Goal: Task Accomplishment & Management: Complete application form

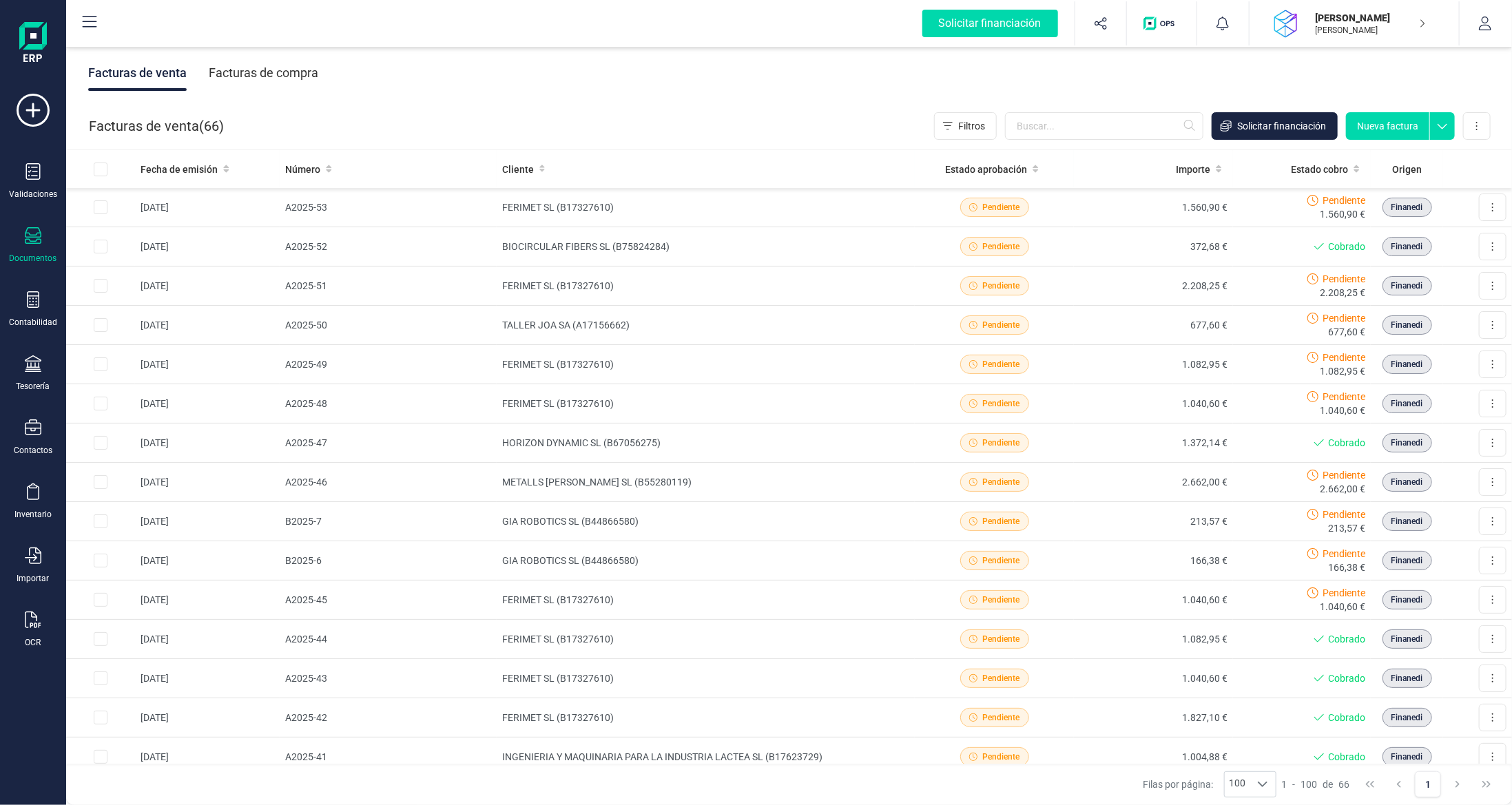
click at [262, 75] on div "Facturas de compra" at bounding box center [263, 72] width 109 height 36
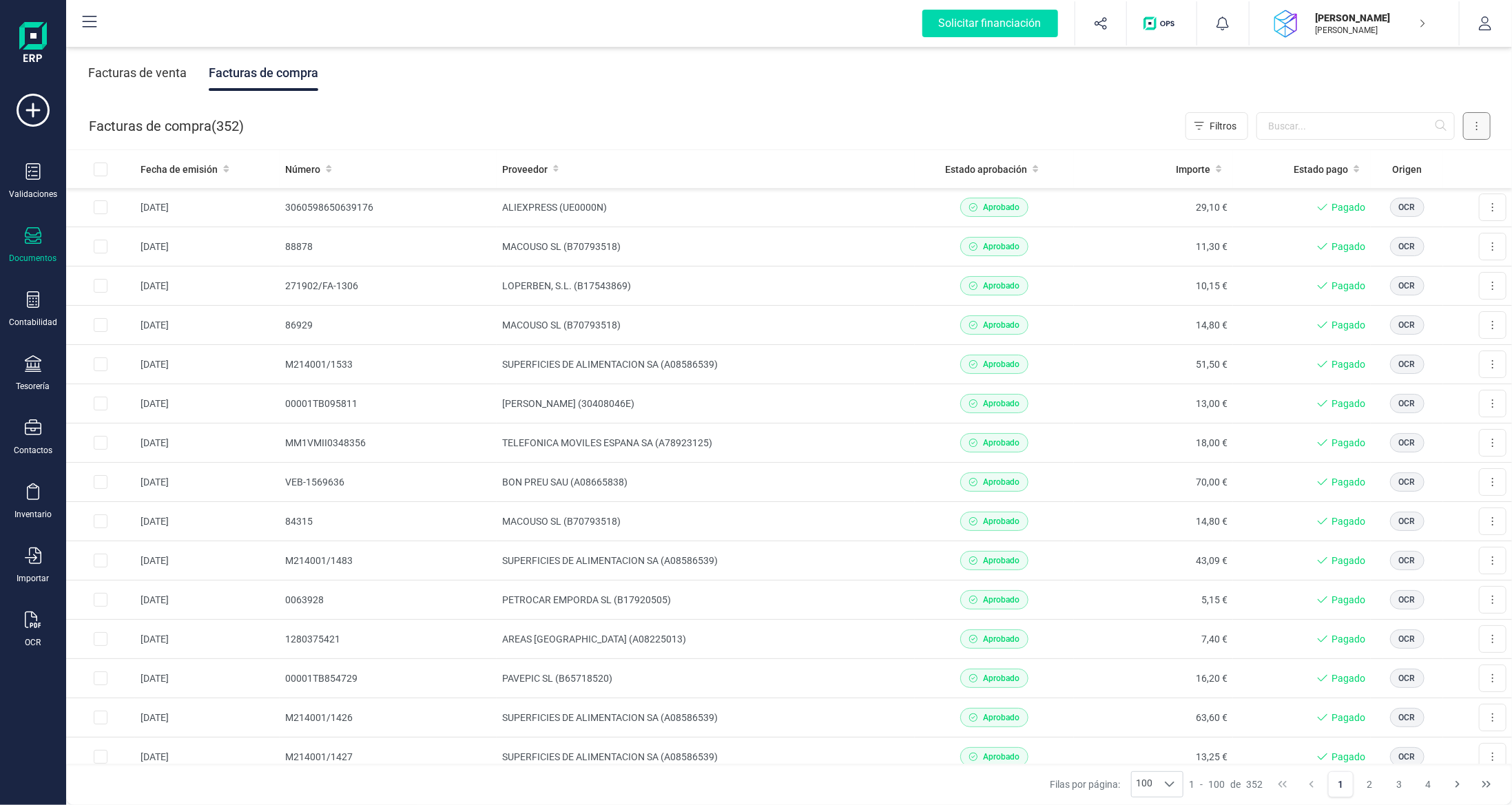
click at [1481, 123] on button at bounding box center [1477, 127] width 28 height 28
click at [1384, 242] on span "Escanear (OCR)" at bounding box center [1382, 243] width 68 height 14
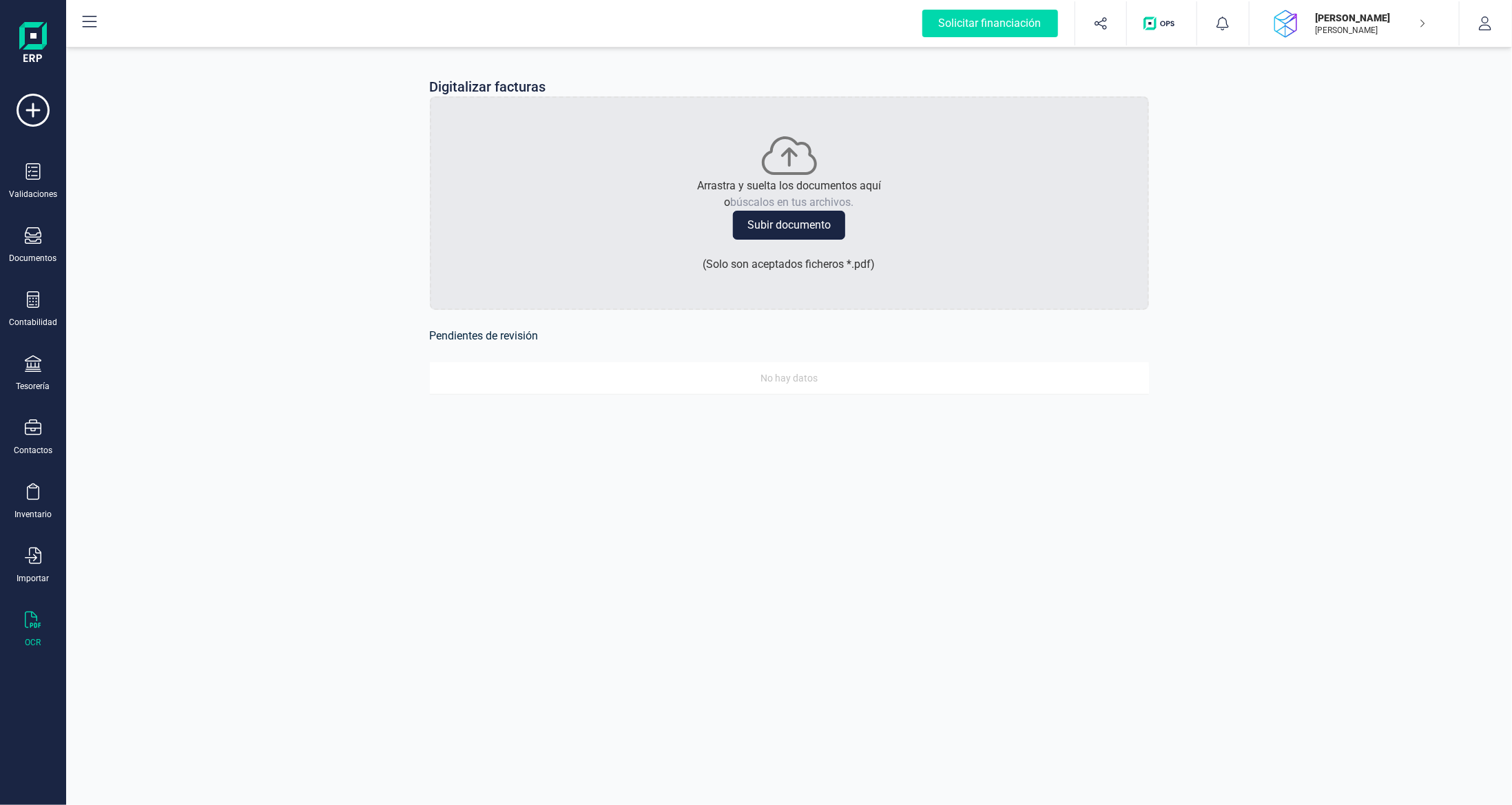
click at [797, 225] on button "Subir documento" at bounding box center [789, 224] width 113 height 29
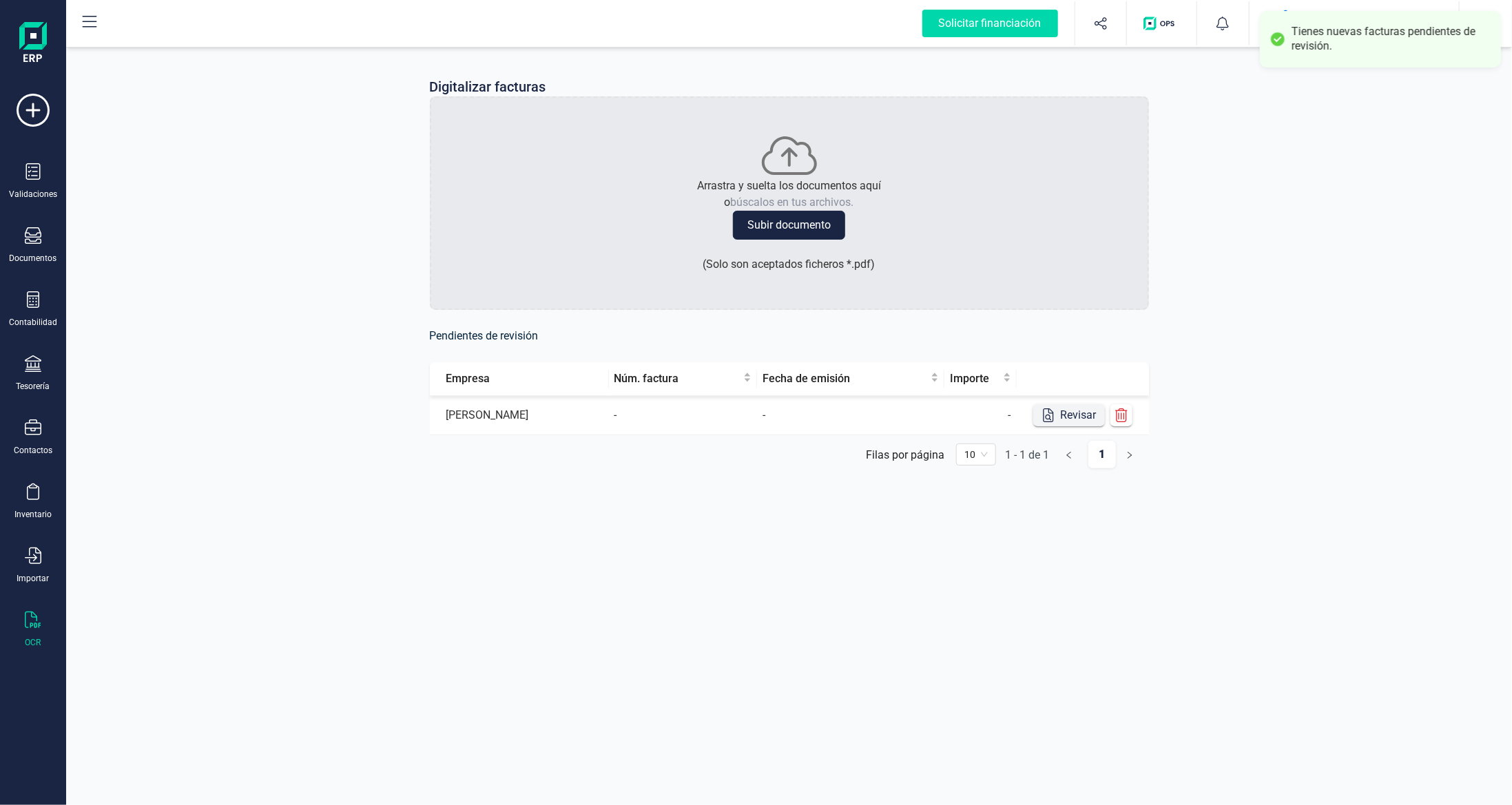
click at [1067, 410] on button "Revisar" at bounding box center [1069, 415] width 72 height 22
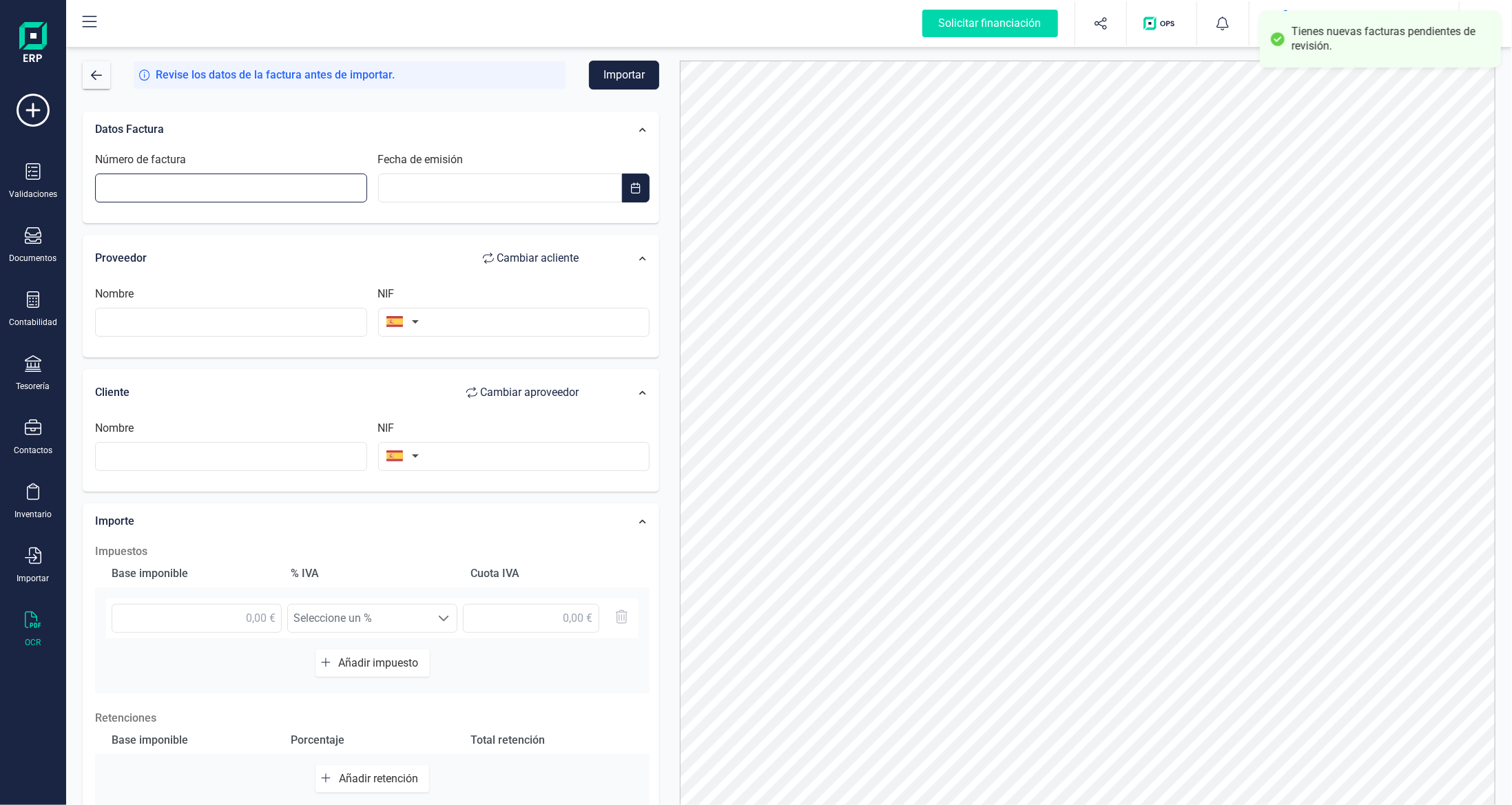
click at [224, 181] on input "Número de factura" at bounding box center [231, 188] width 272 height 29
type input "00001FM001660"
type input "__/__/____"
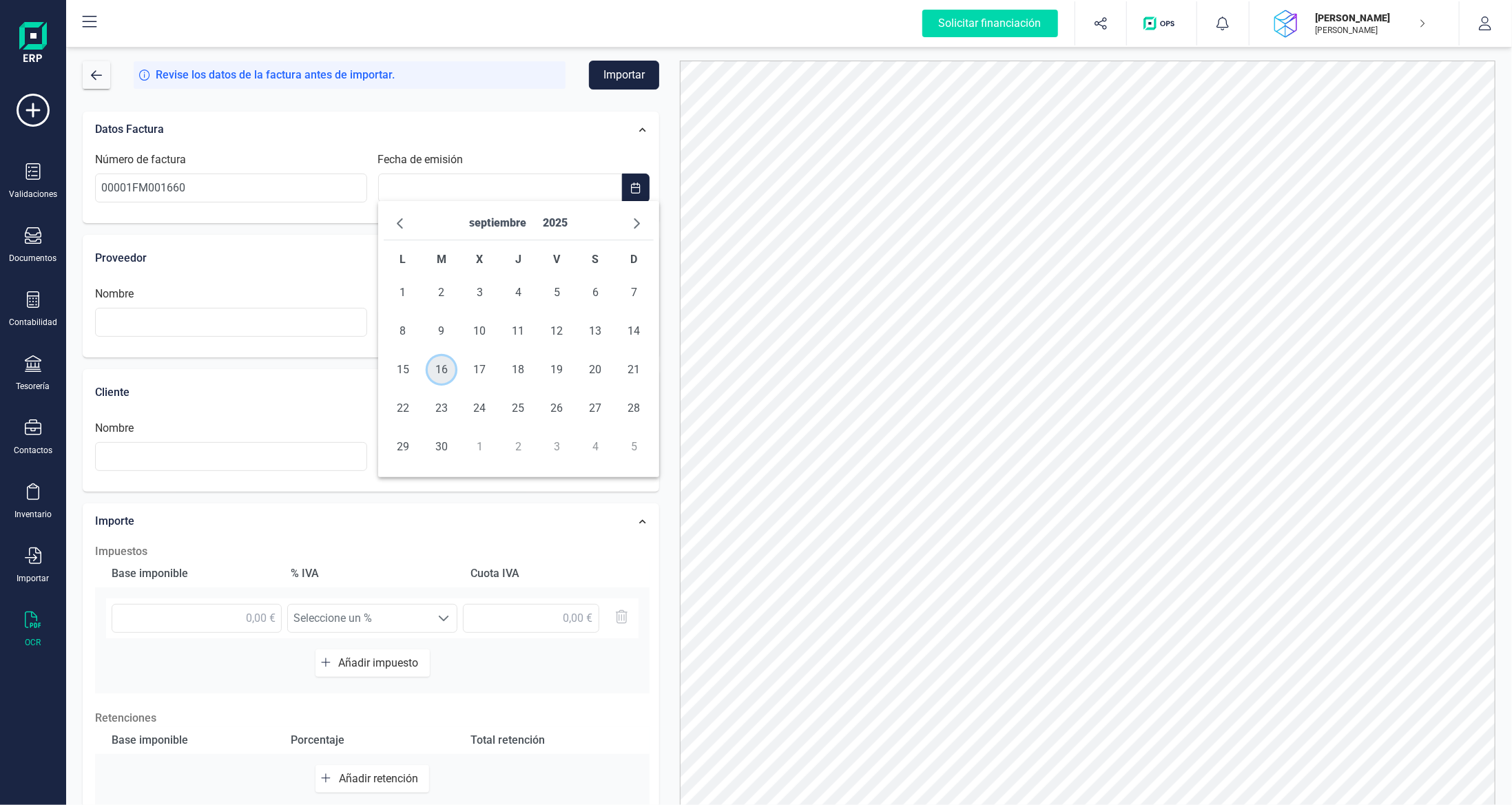
click at [441, 365] on span "16" at bounding box center [442, 370] width 28 height 28
type input "[DATE]"
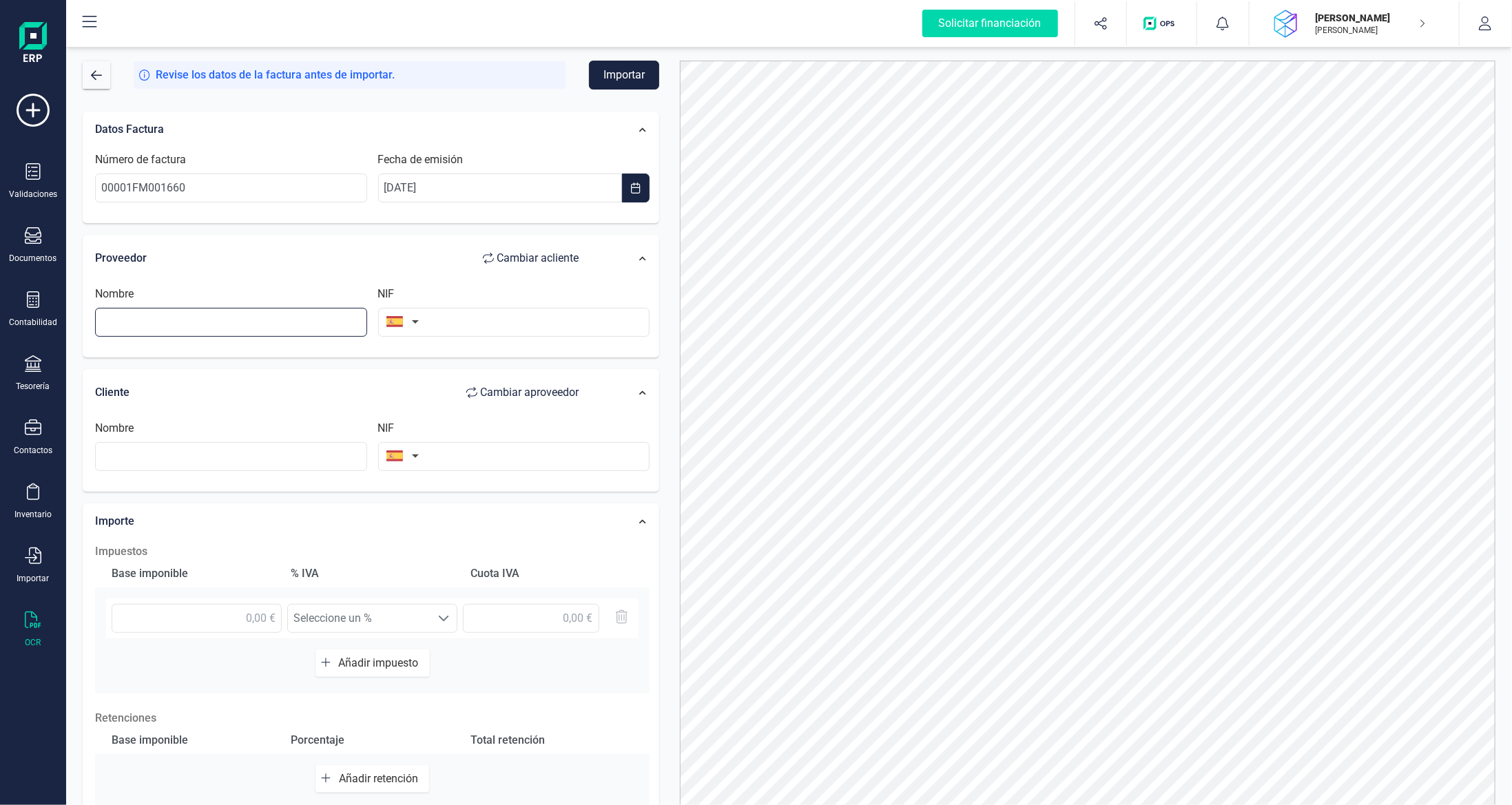
click at [299, 325] on input "text" at bounding box center [231, 321] width 272 height 29
type input "s"
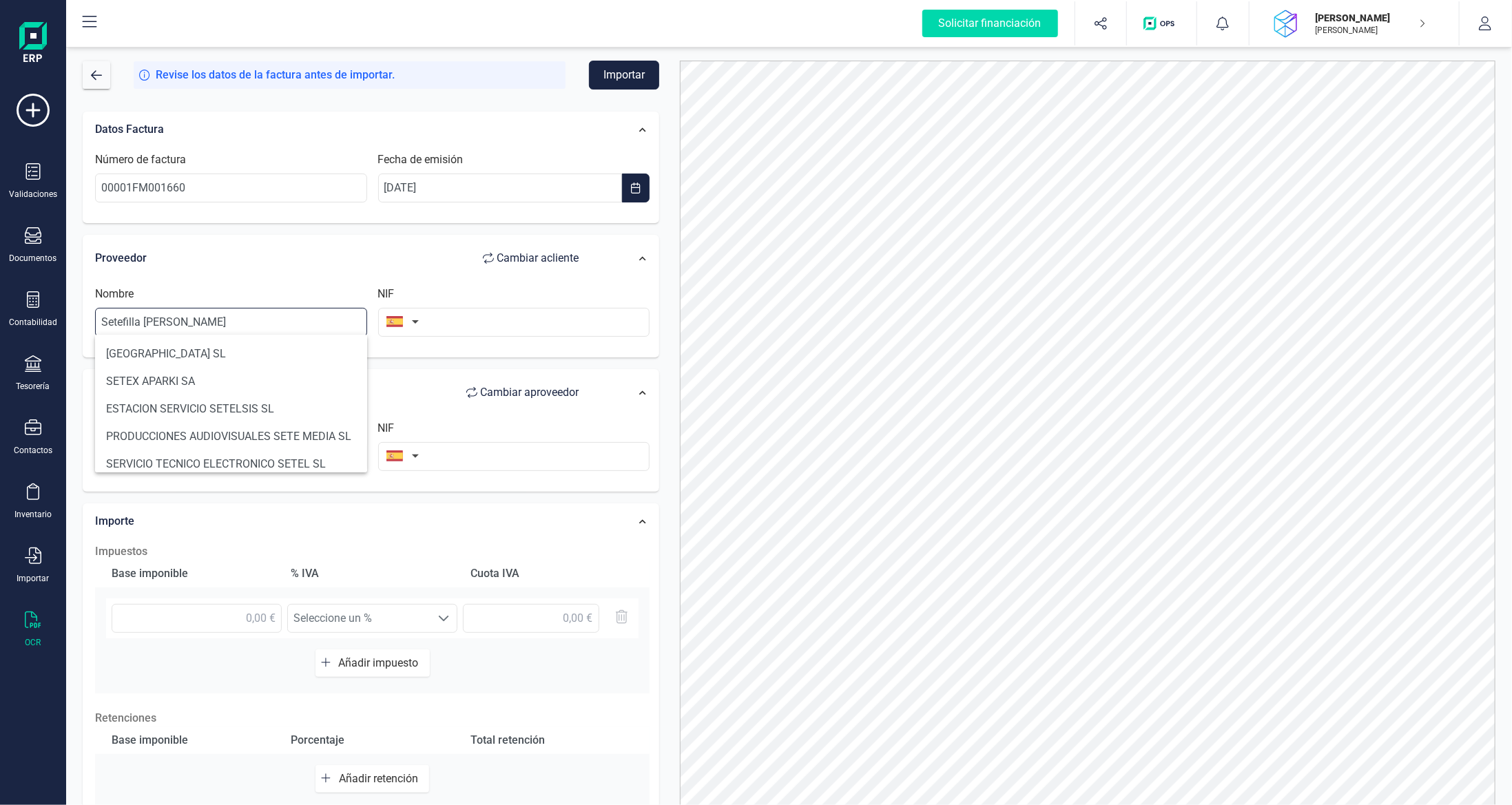
type input "Setefilla [PERSON_NAME]"
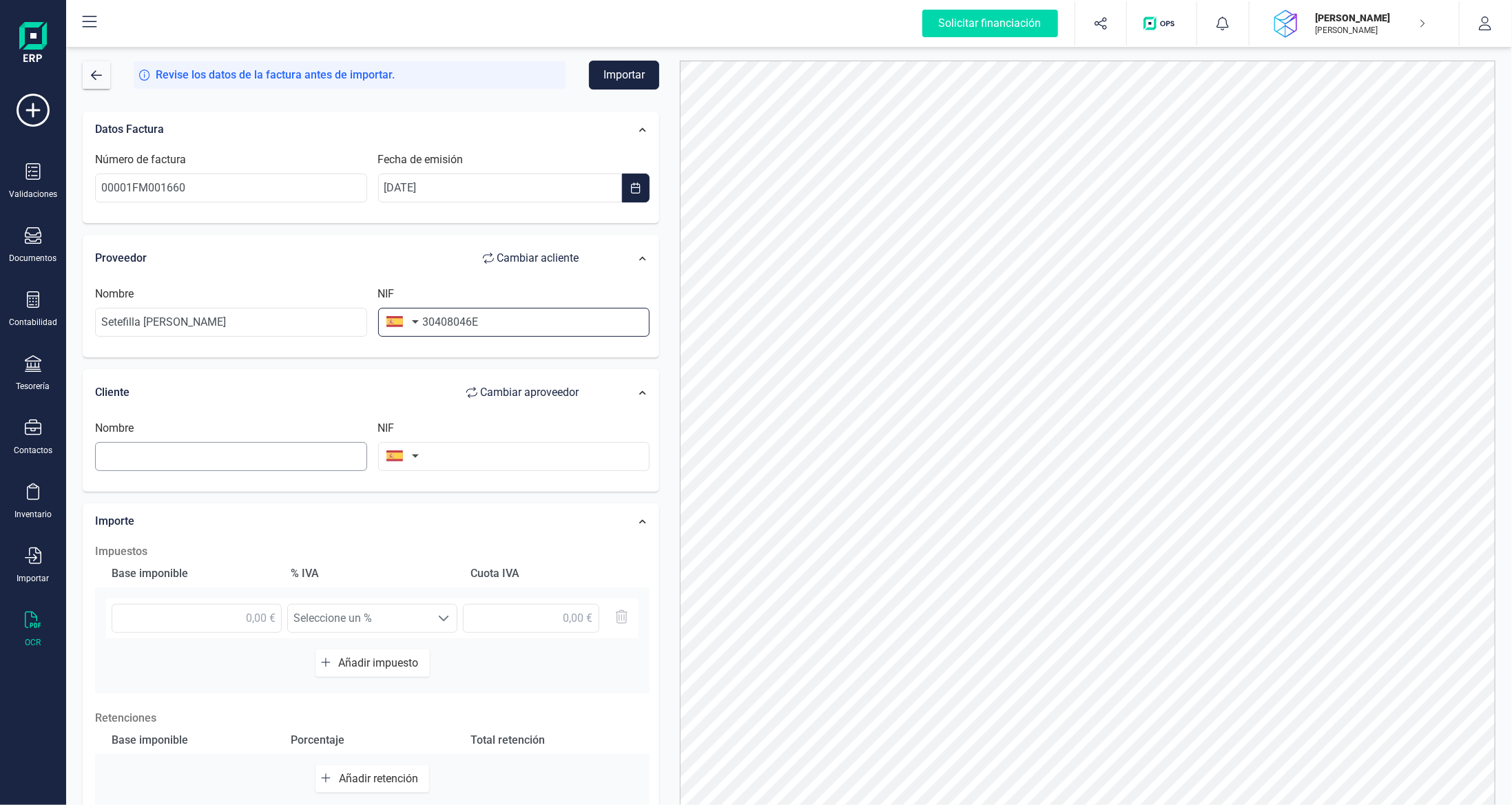
type input "30408046E"
click at [213, 454] on input "text" at bounding box center [231, 456] width 272 height 29
type input "[PERSON_NAME]"
type input "40342114E"
click at [247, 610] on input "text" at bounding box center [197, 618] width 170 height 29
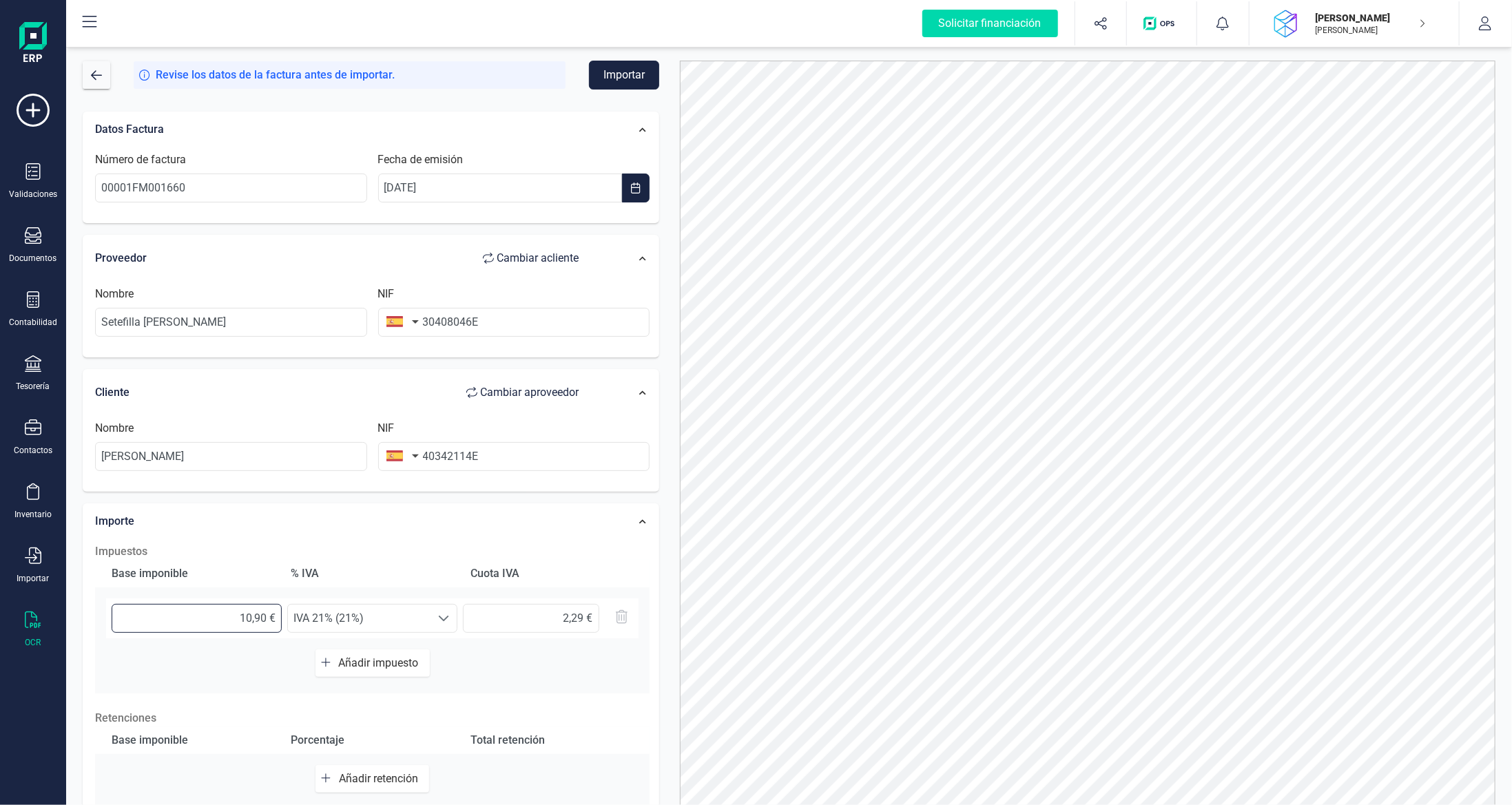
type input "10,91 €"
click at [396, 614] on span "IVA 21% (21%)" at bounding box center [359, 618] width 142 height 28
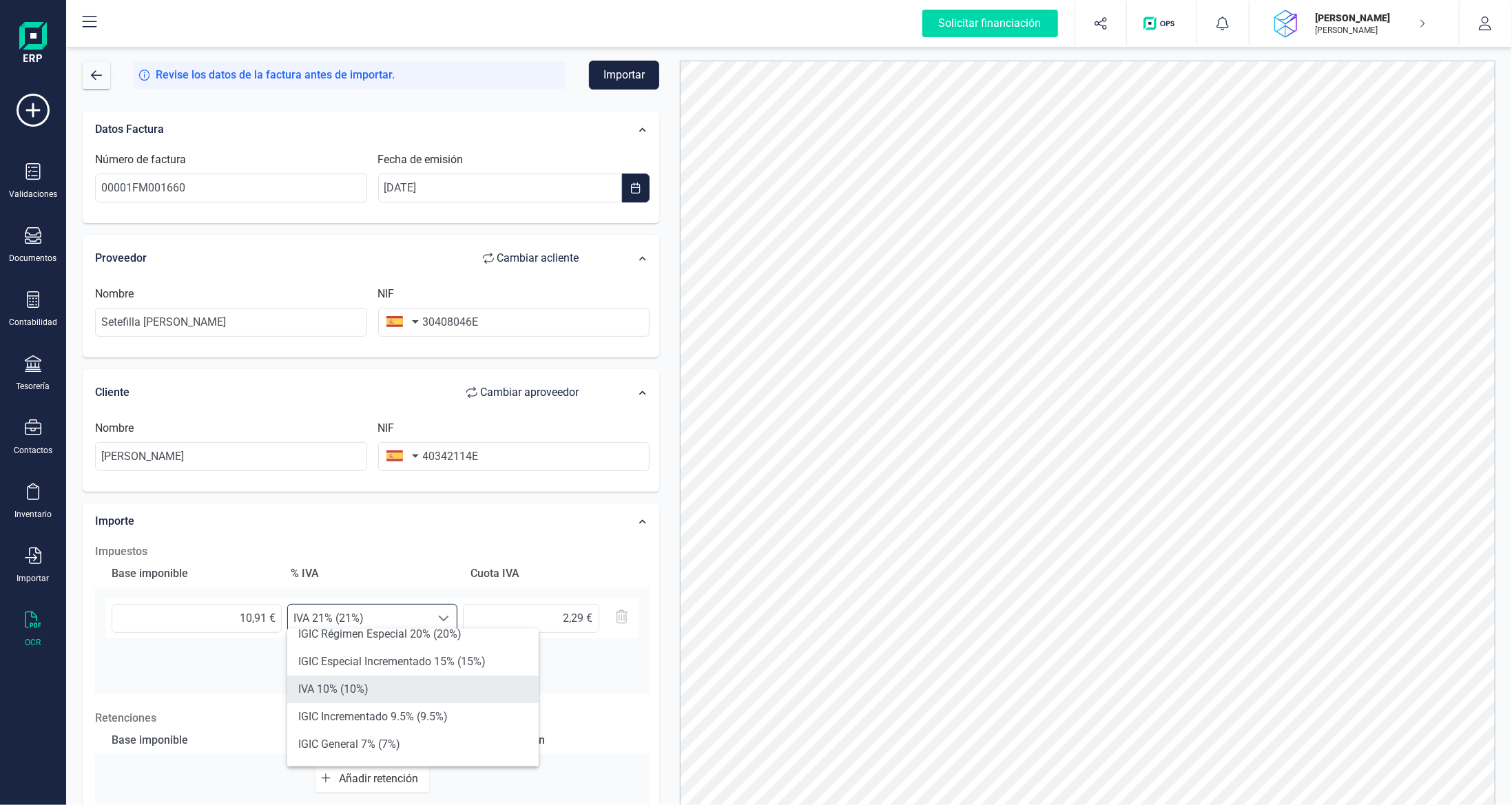
click at [414, 685] on li "IVA 10% (10%)" at bounding box center [413, 690] width 252 height 28
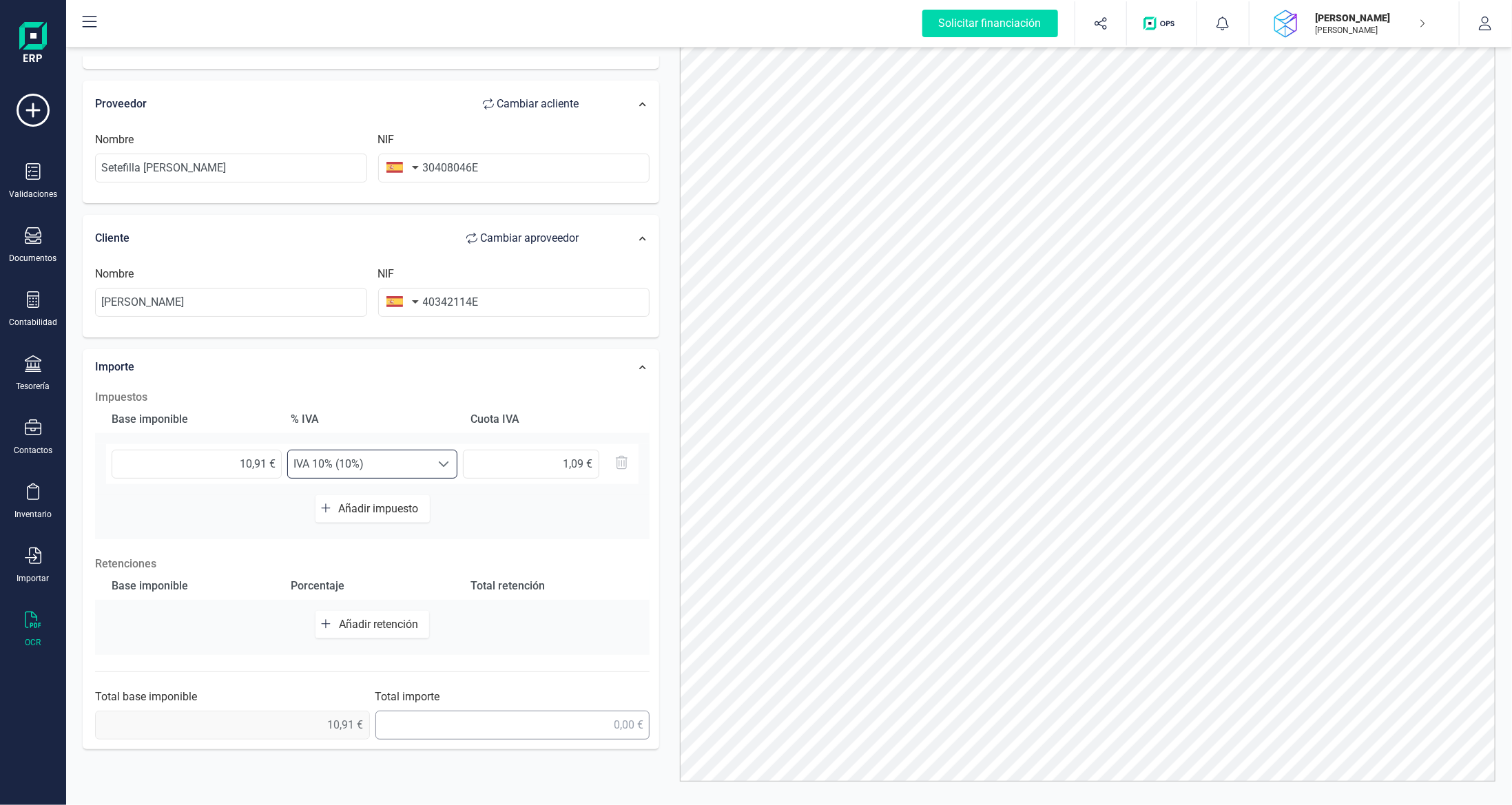
scroll to position [59, 0]
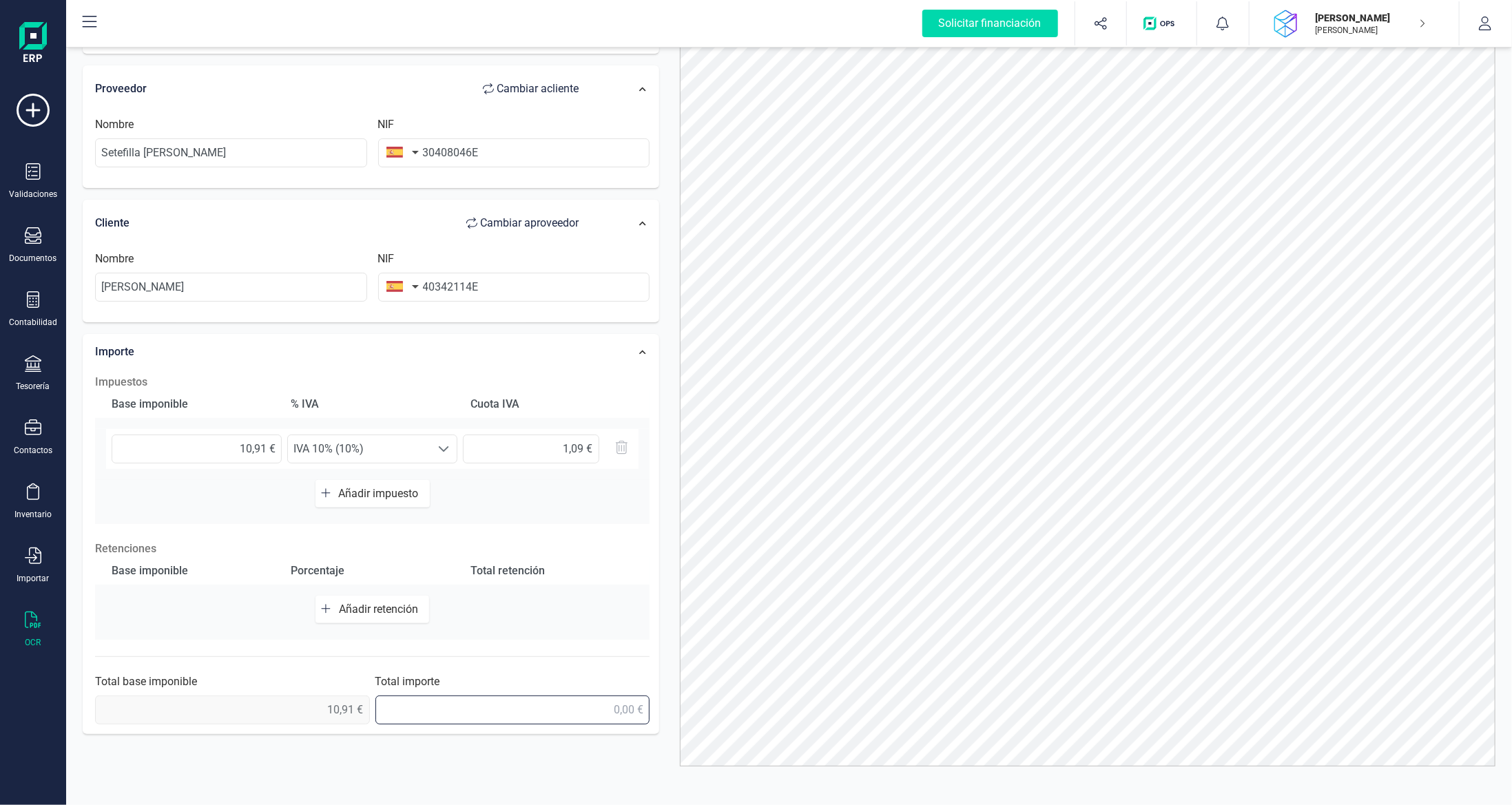
click at [551, 698] on input "text" at bounding box center [513, 709] width 275 height 29
type input "12,00 €"
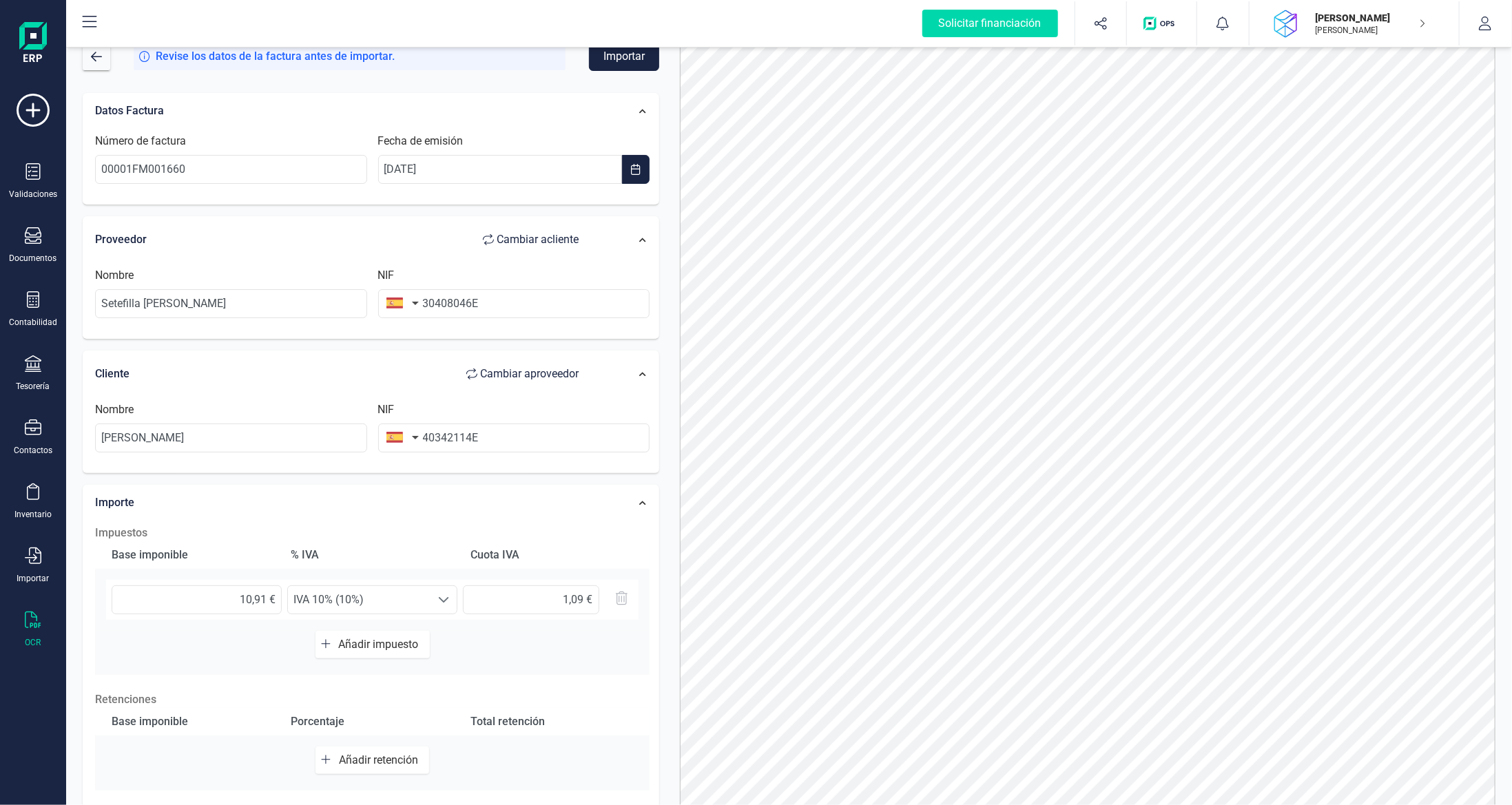
scroll to position [0, 0]
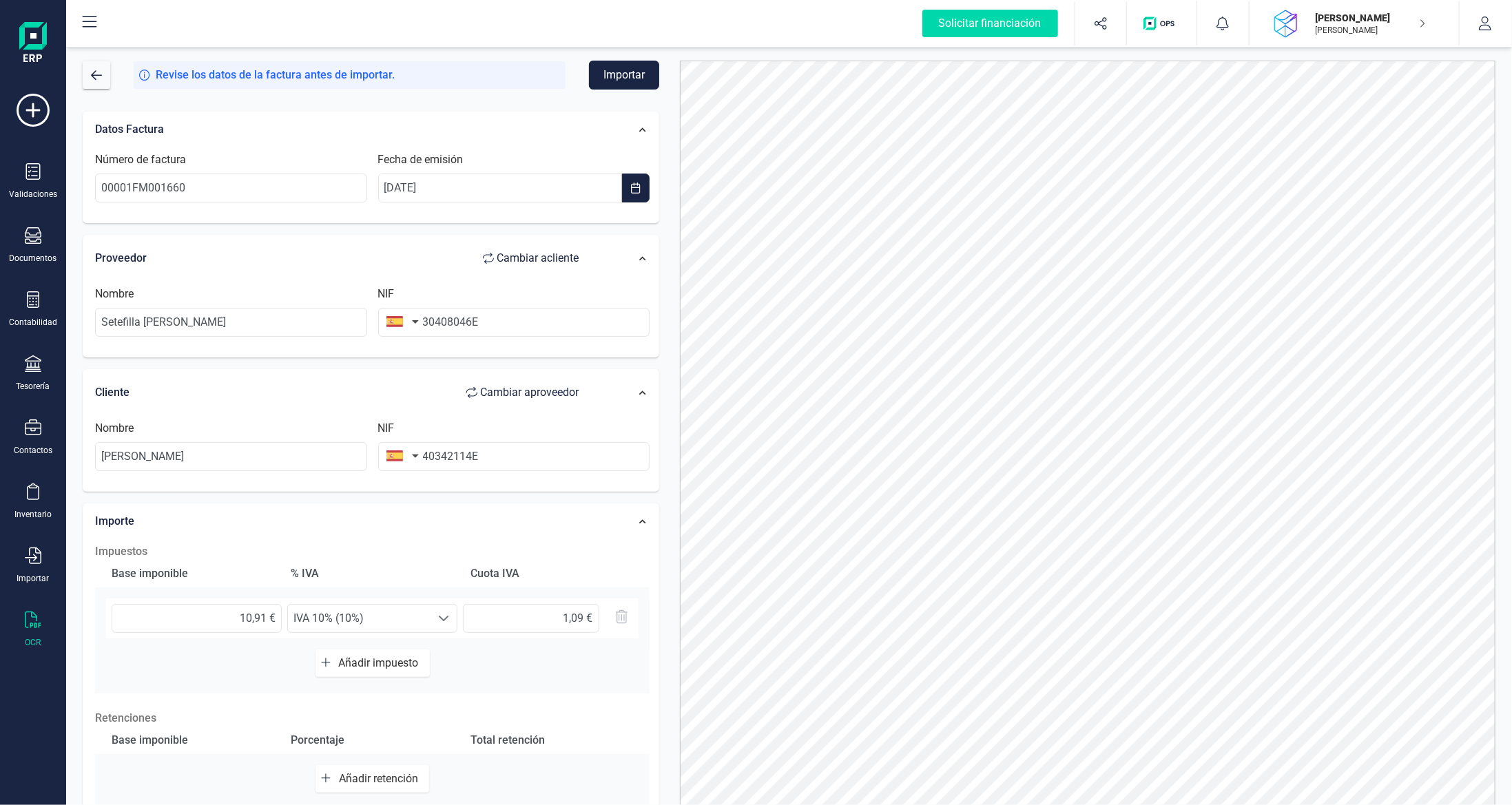
drag, startPoint x: 633, startPoint y: 74, endPoint x: 639, endPoint y: 81, distance: 9.2
click at [634, 74] on button "Importar" at bounding box center [624, 74] width 70 height 29
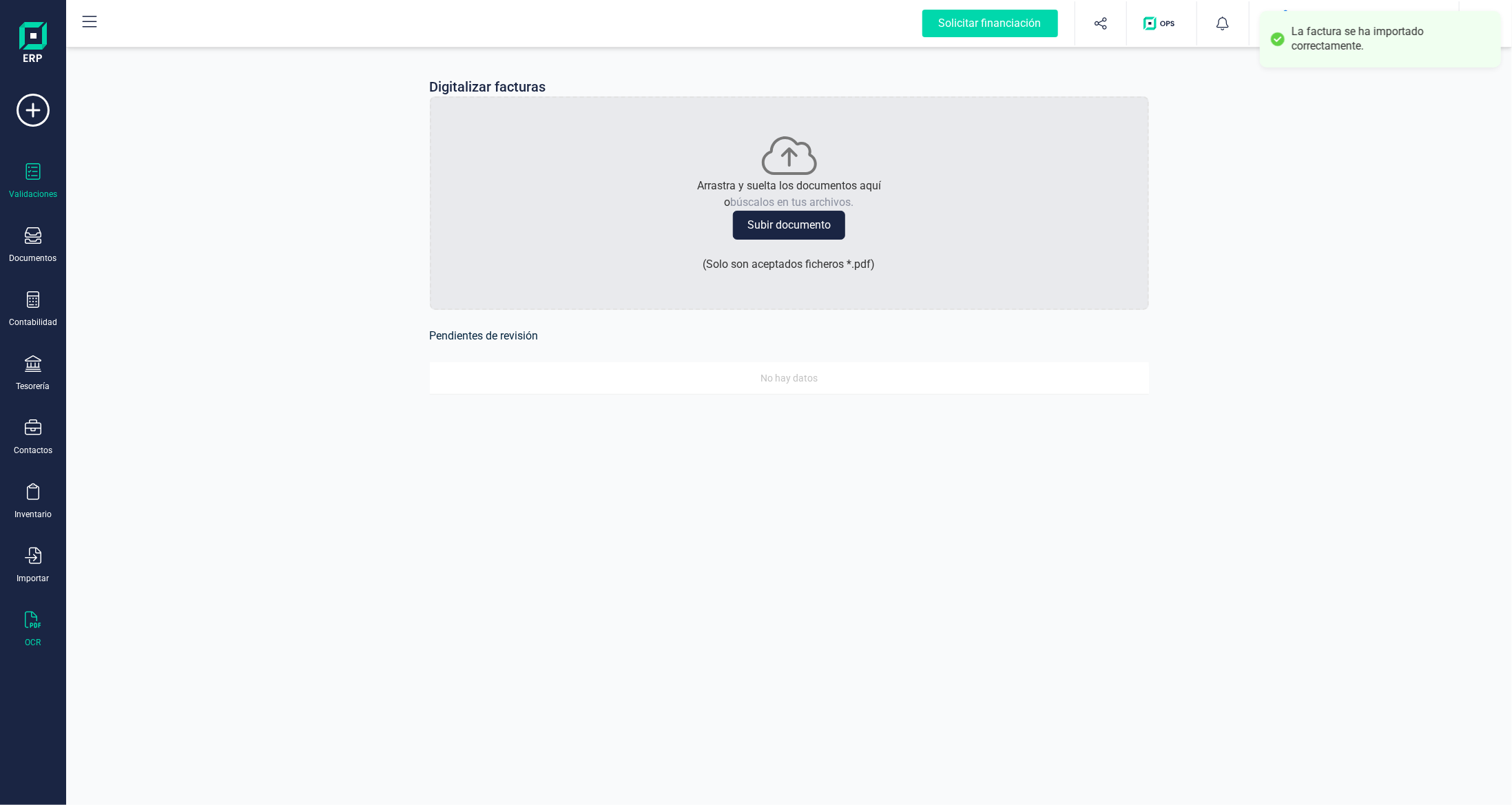
click at [30, 181] on div at bounding box center [32, 173] width 17 height 20
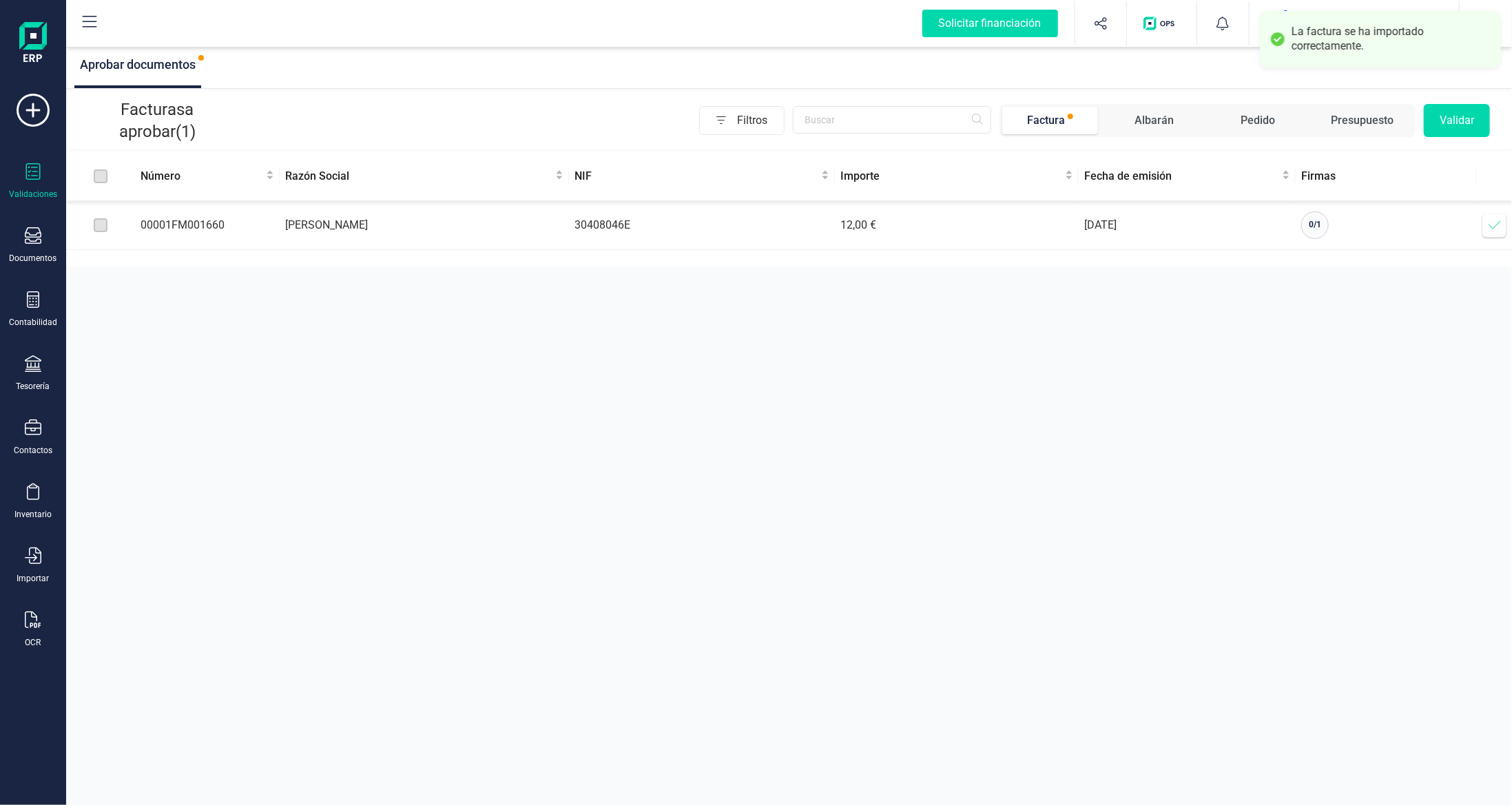
click at [1494, 224] on icon at bounding box center [1495, 225] width 14 height 14
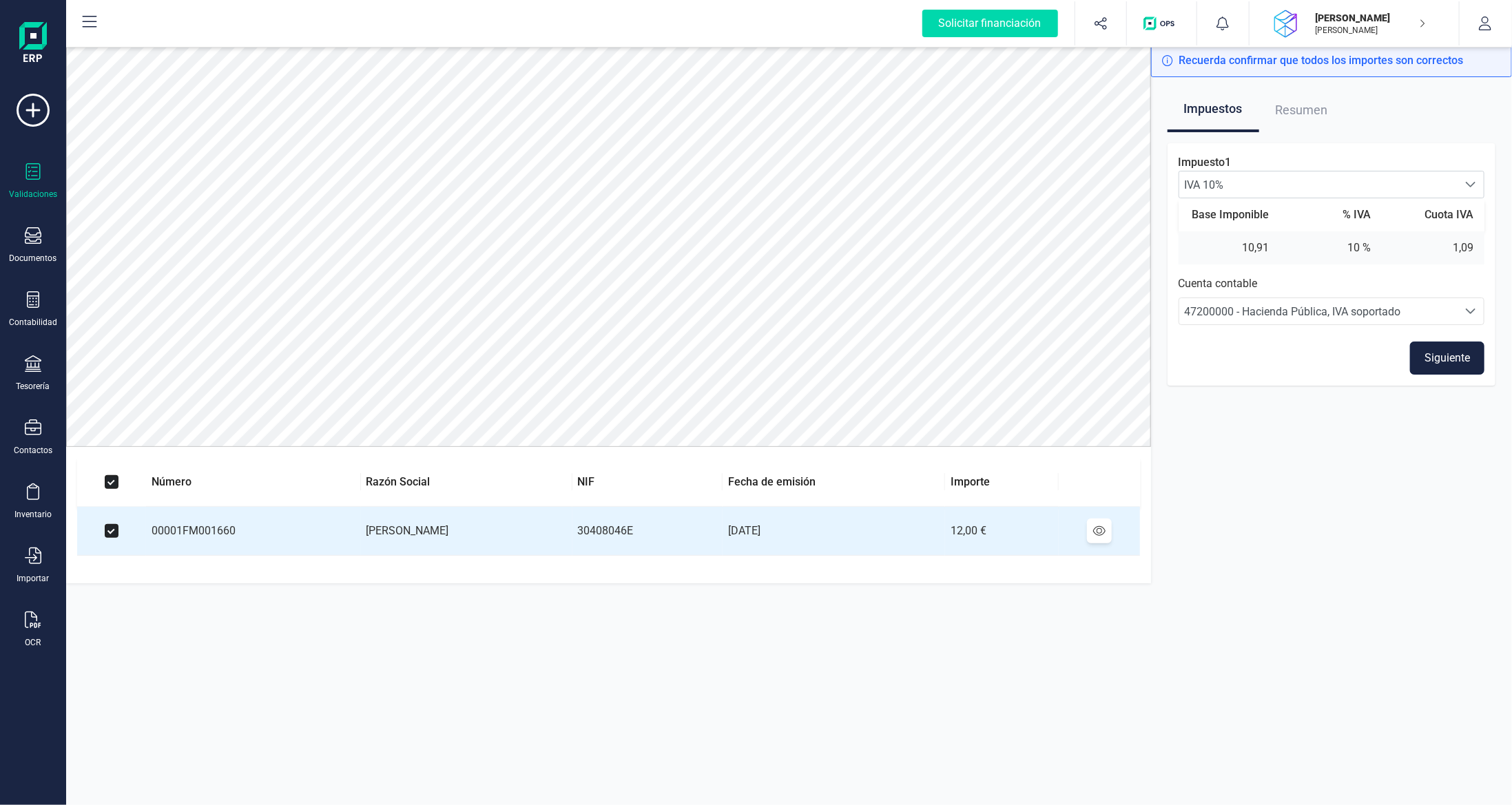
click at [1444, 365] on button "Siguiente" at bounding box center [1446, 358] width 74 height 33
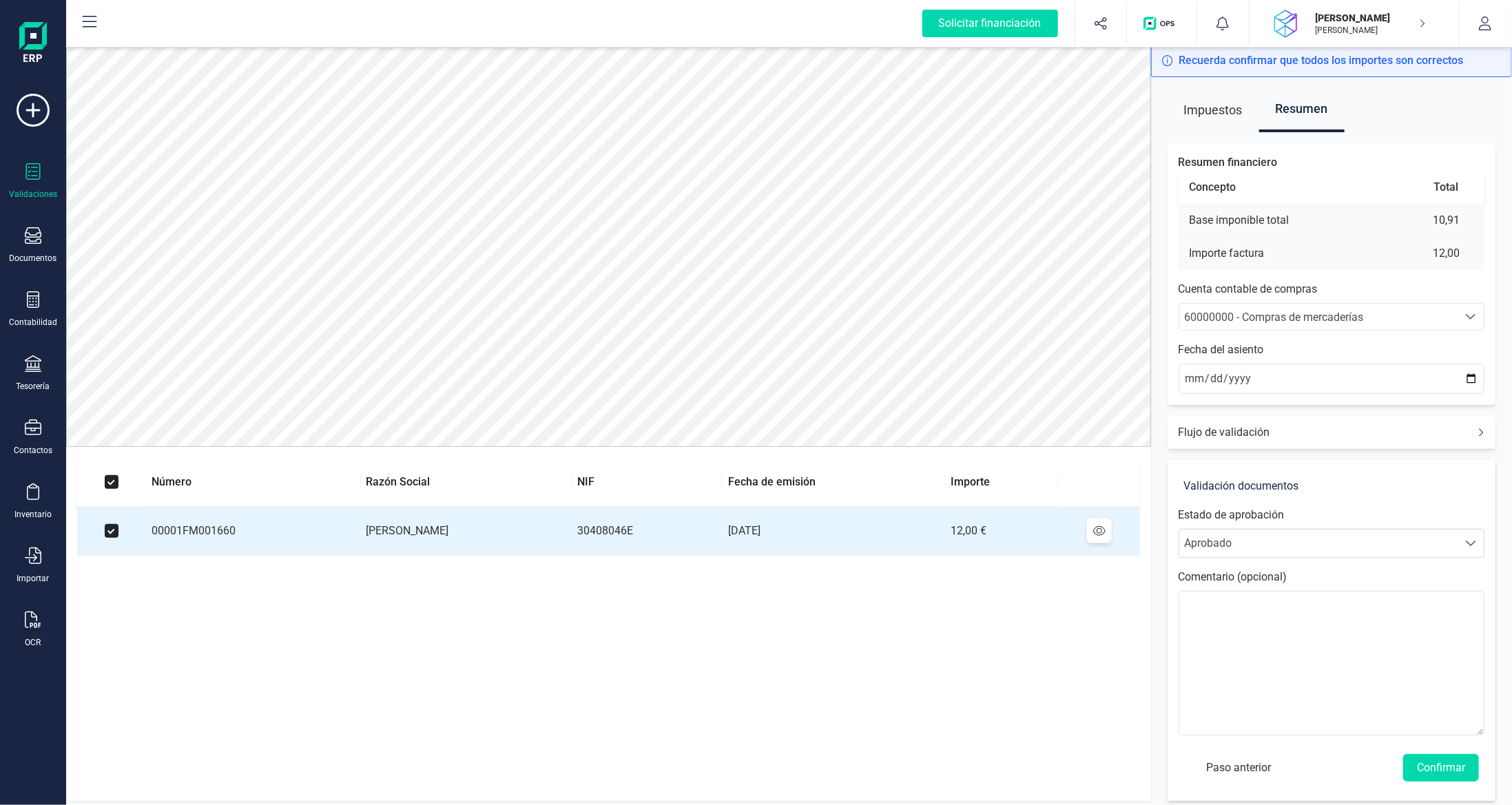
click at [1329, 319] on span "60000000 - Compras de mercaderías" at bounding box center [1274, 317] width 179 height 13
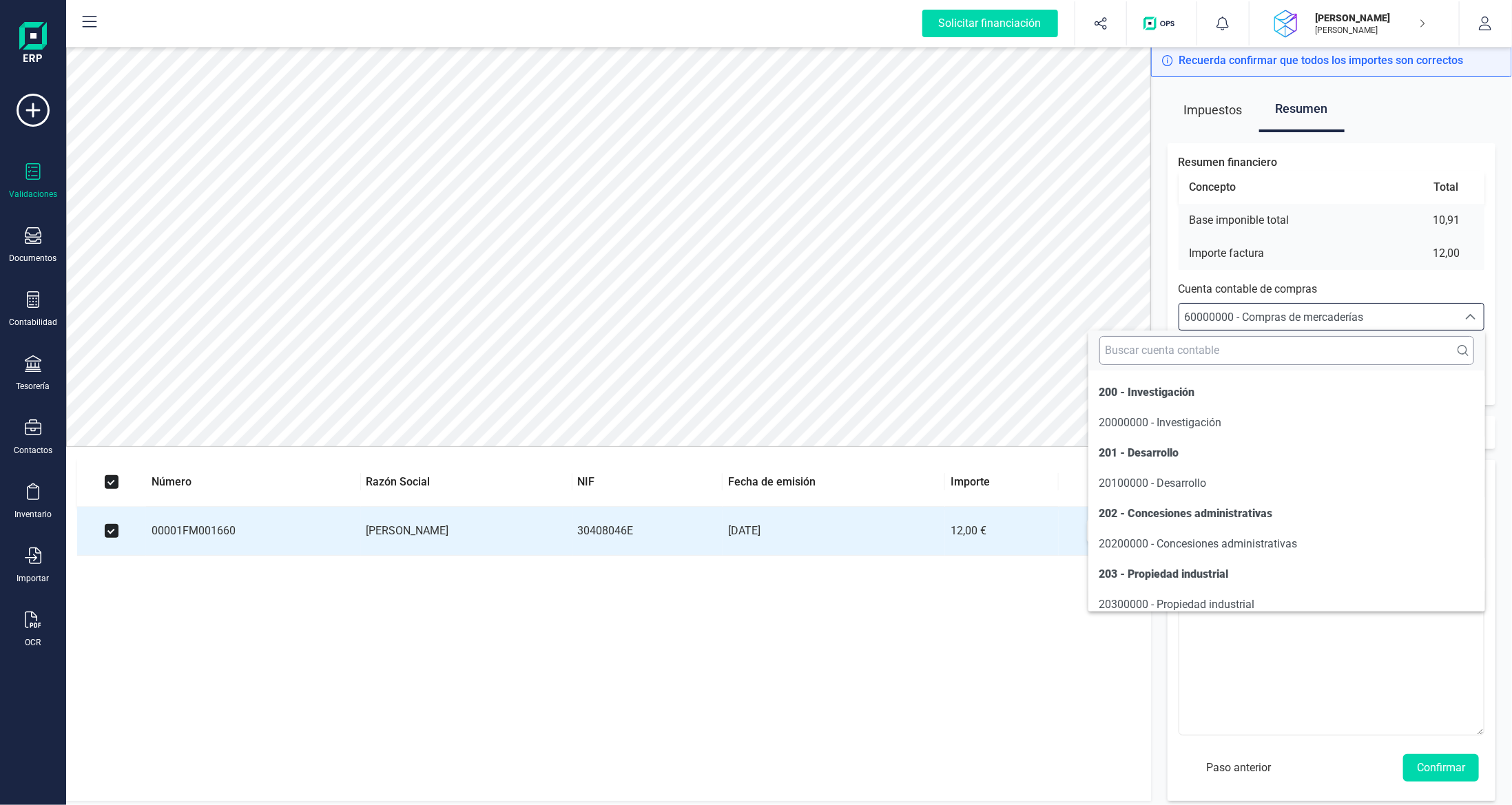
scroll to position [6583, 0]
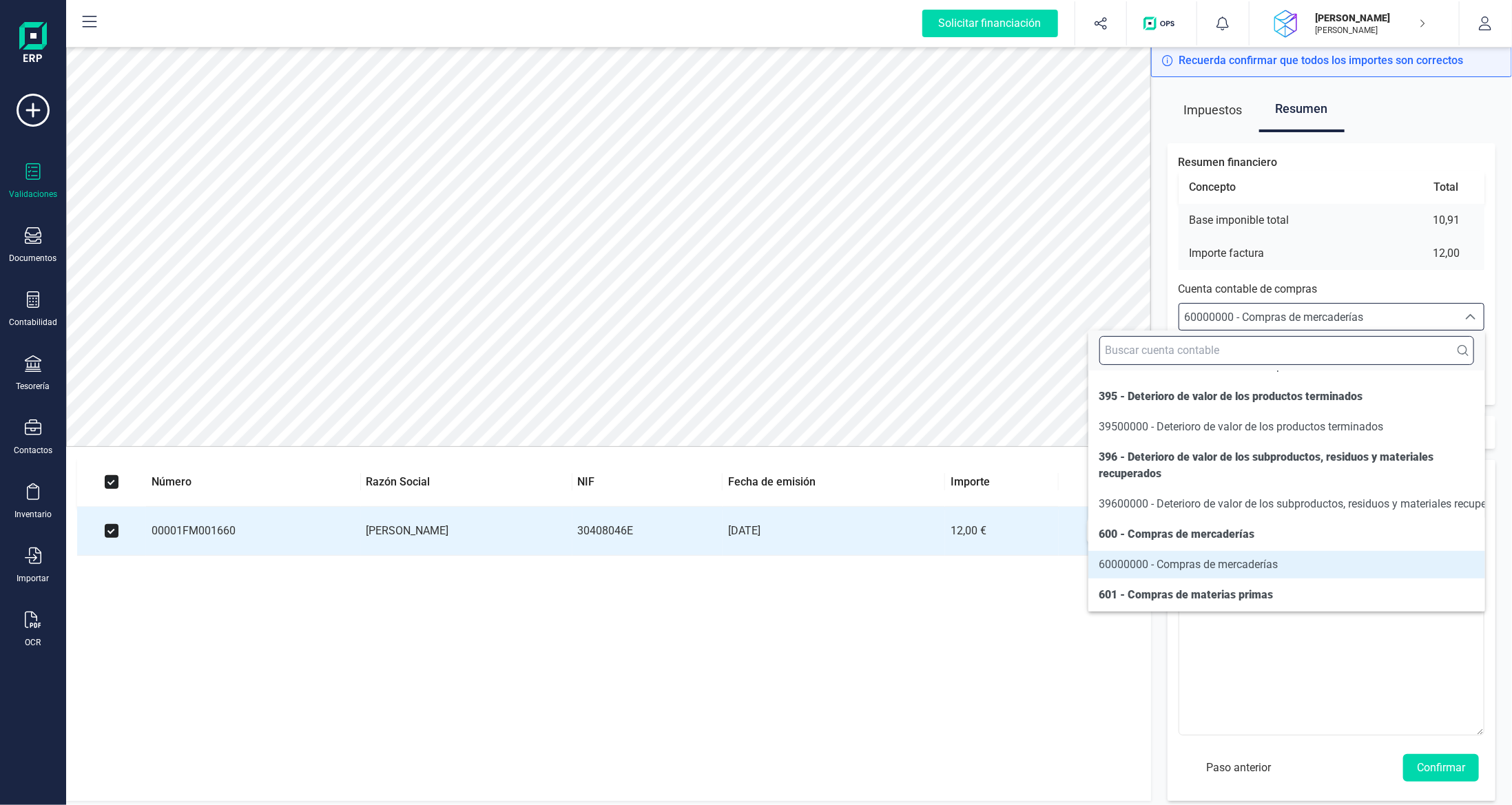
click at [1302, 352] on input "text" at bounding box center [1286, 350] width 375 height 29
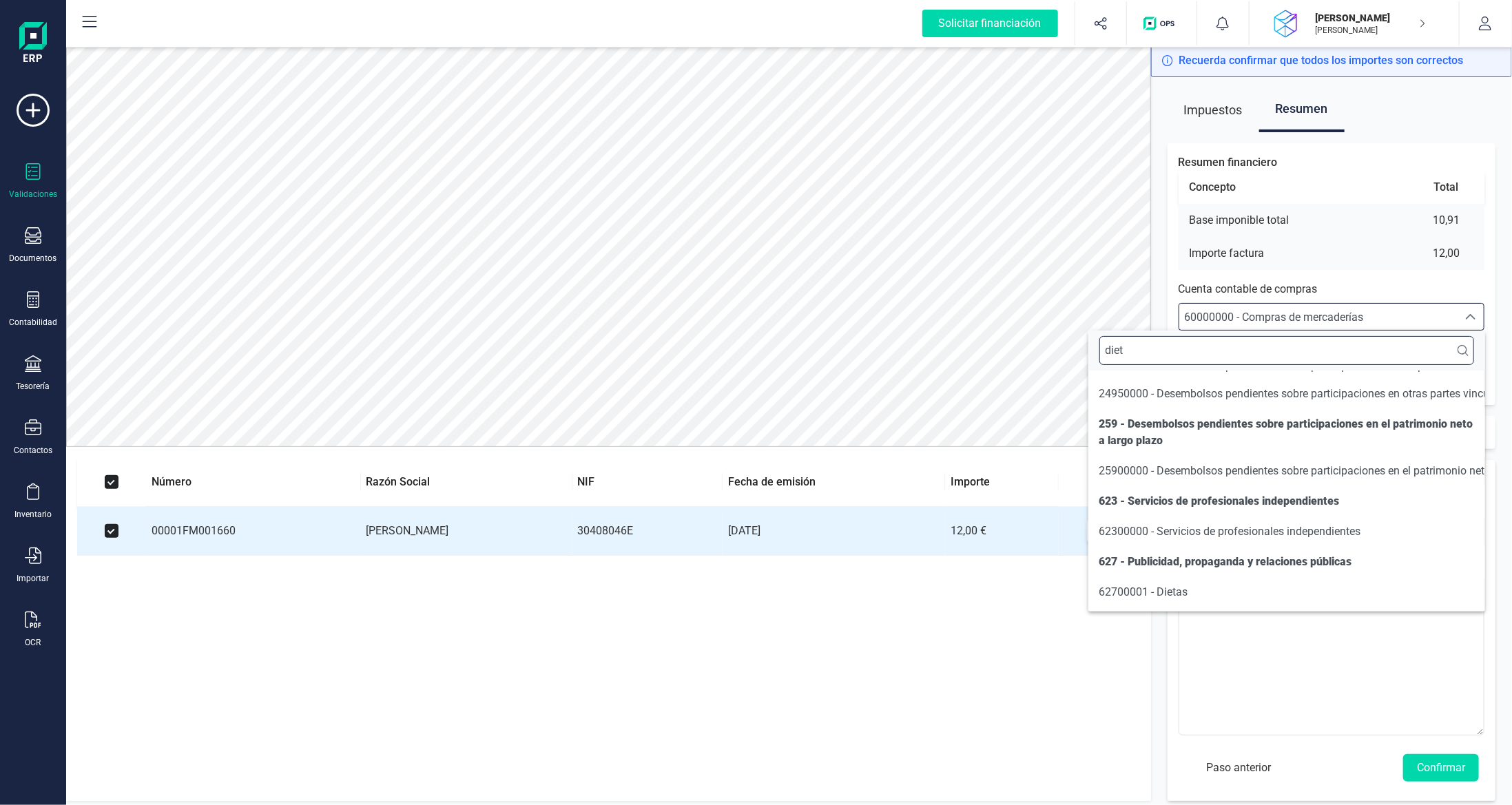
scroll to position [0, 0]
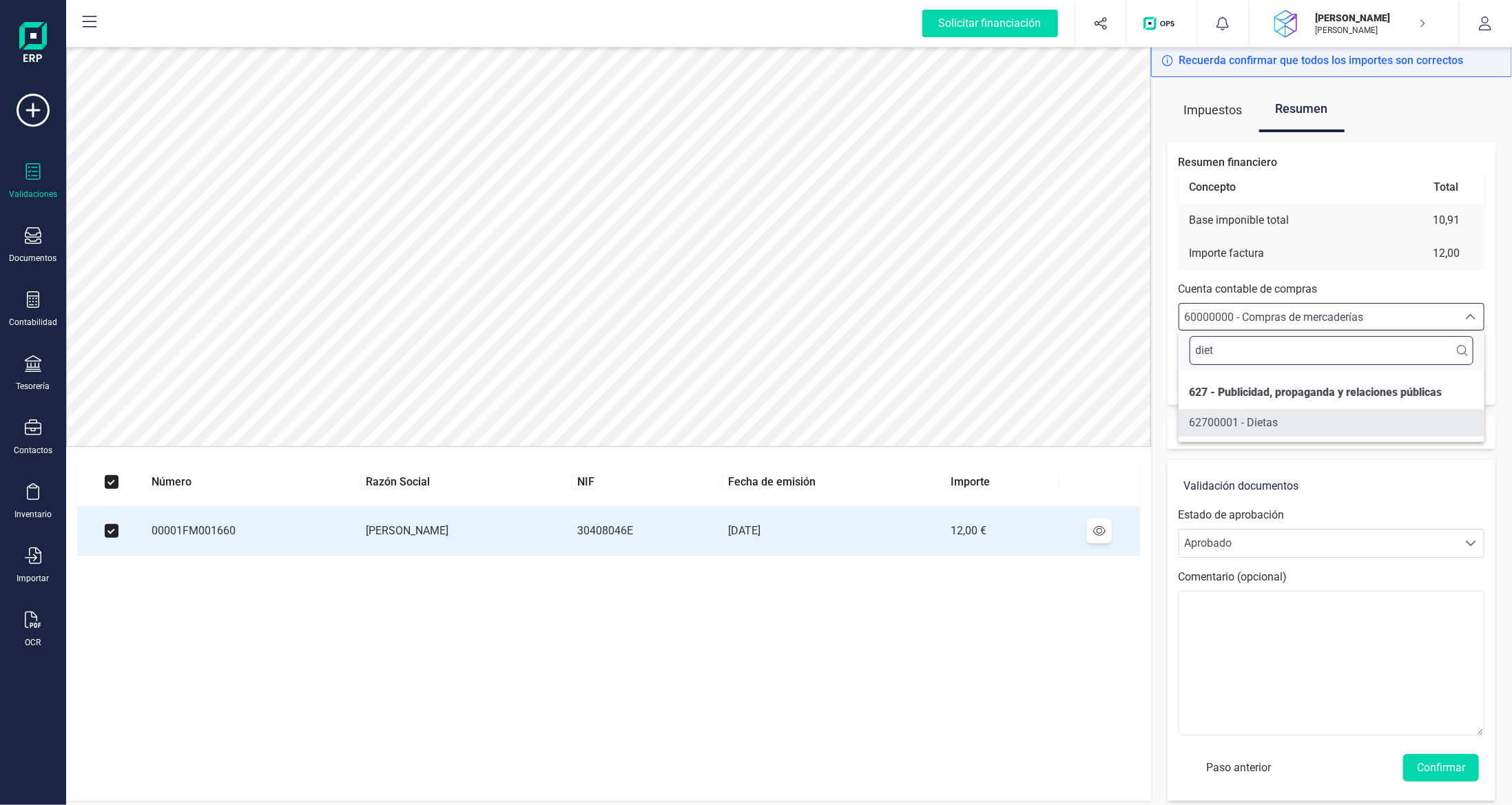
type input "diet"
click at [1239, 428] on span "62700001 - Dietas" at bounding box center [1234, 422] width 89 height 13
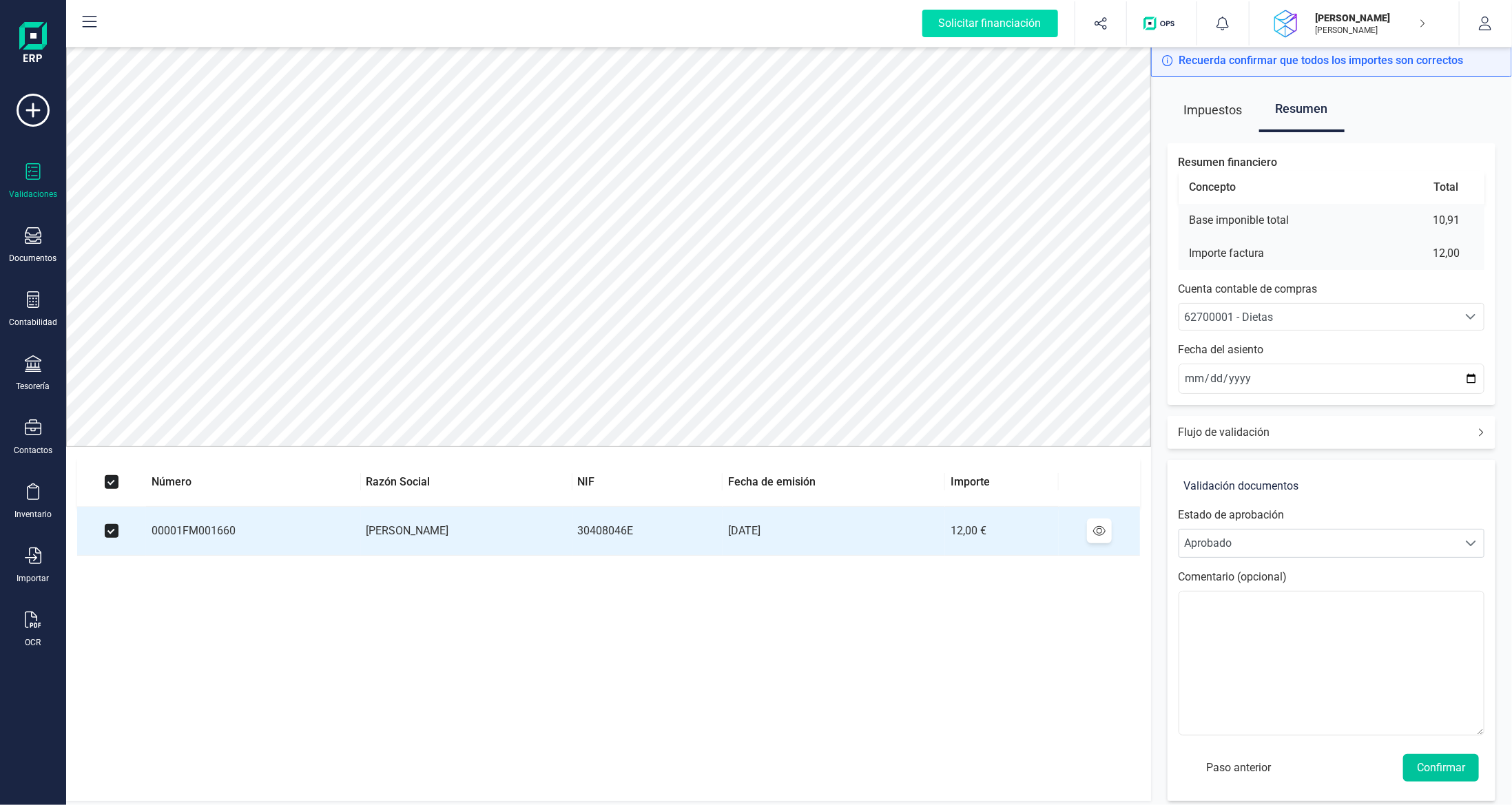
click at [1434, 763] on button "Confirmar" at bounding box center [1440, 767] width 76 height 28
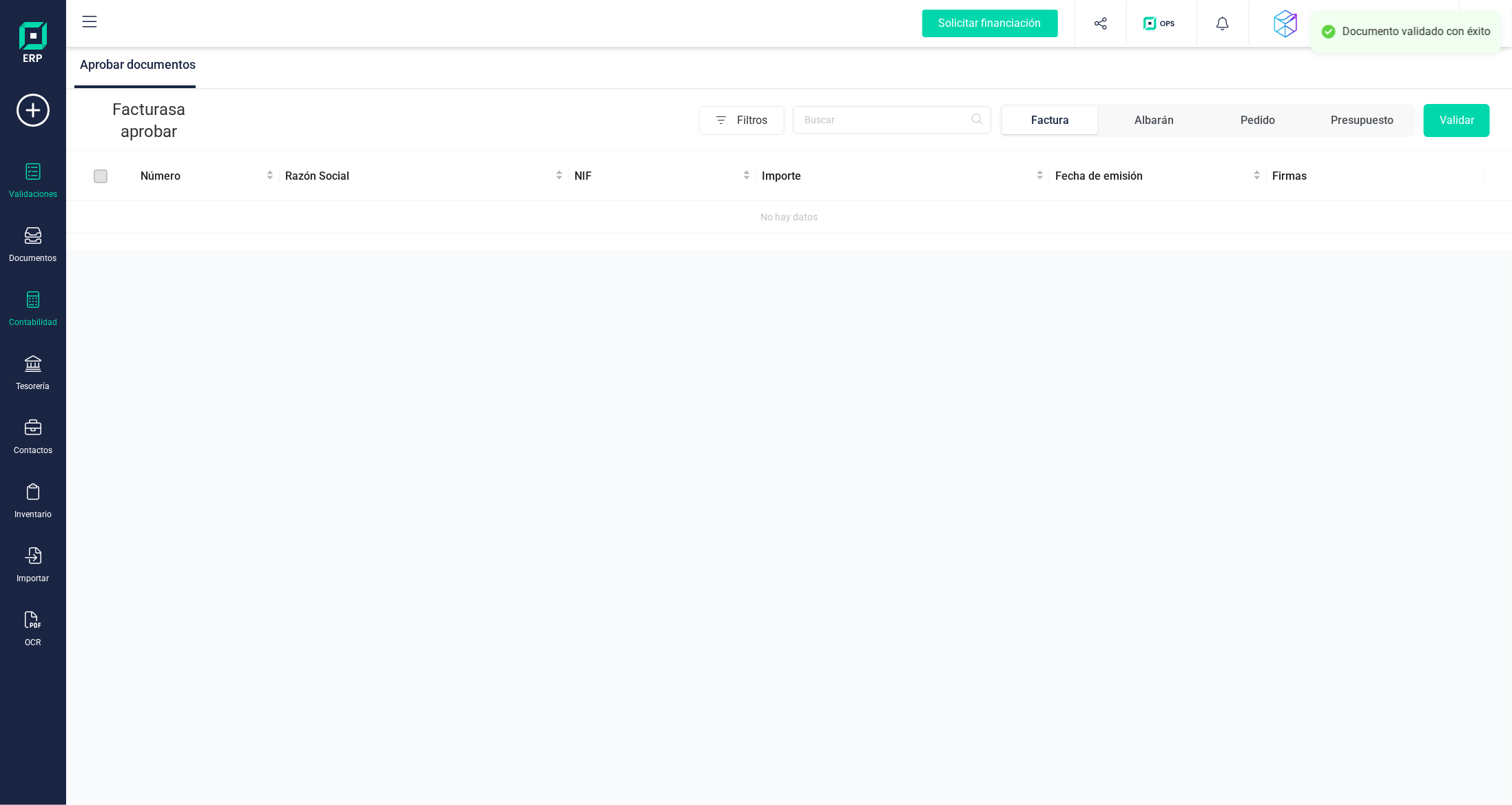
click at [31, 299] on icon at bounding box center [32, 299] width 17 height 17
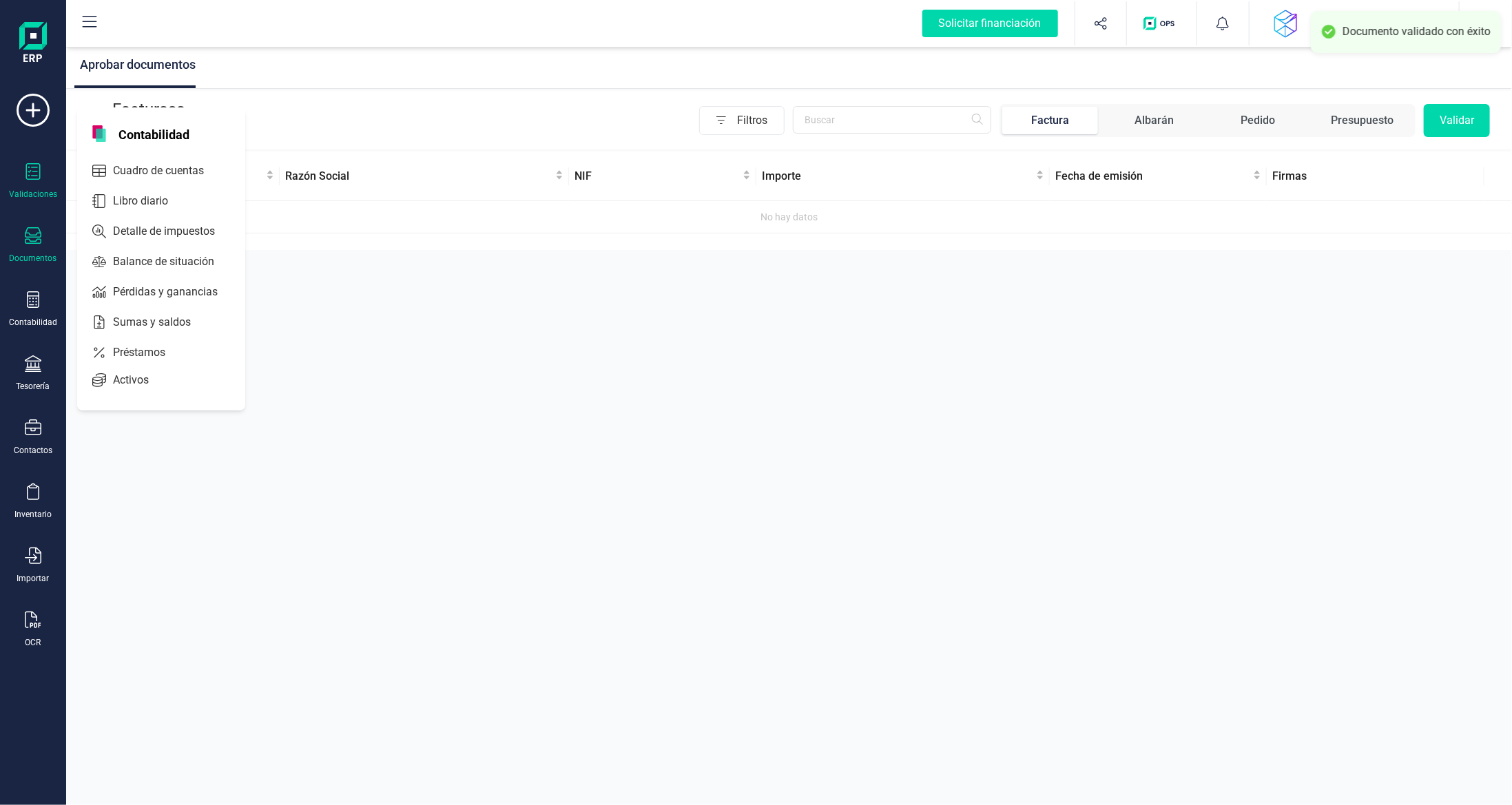
click at [33, 244] on div at bounding box center [32, 237] width 17 height 20
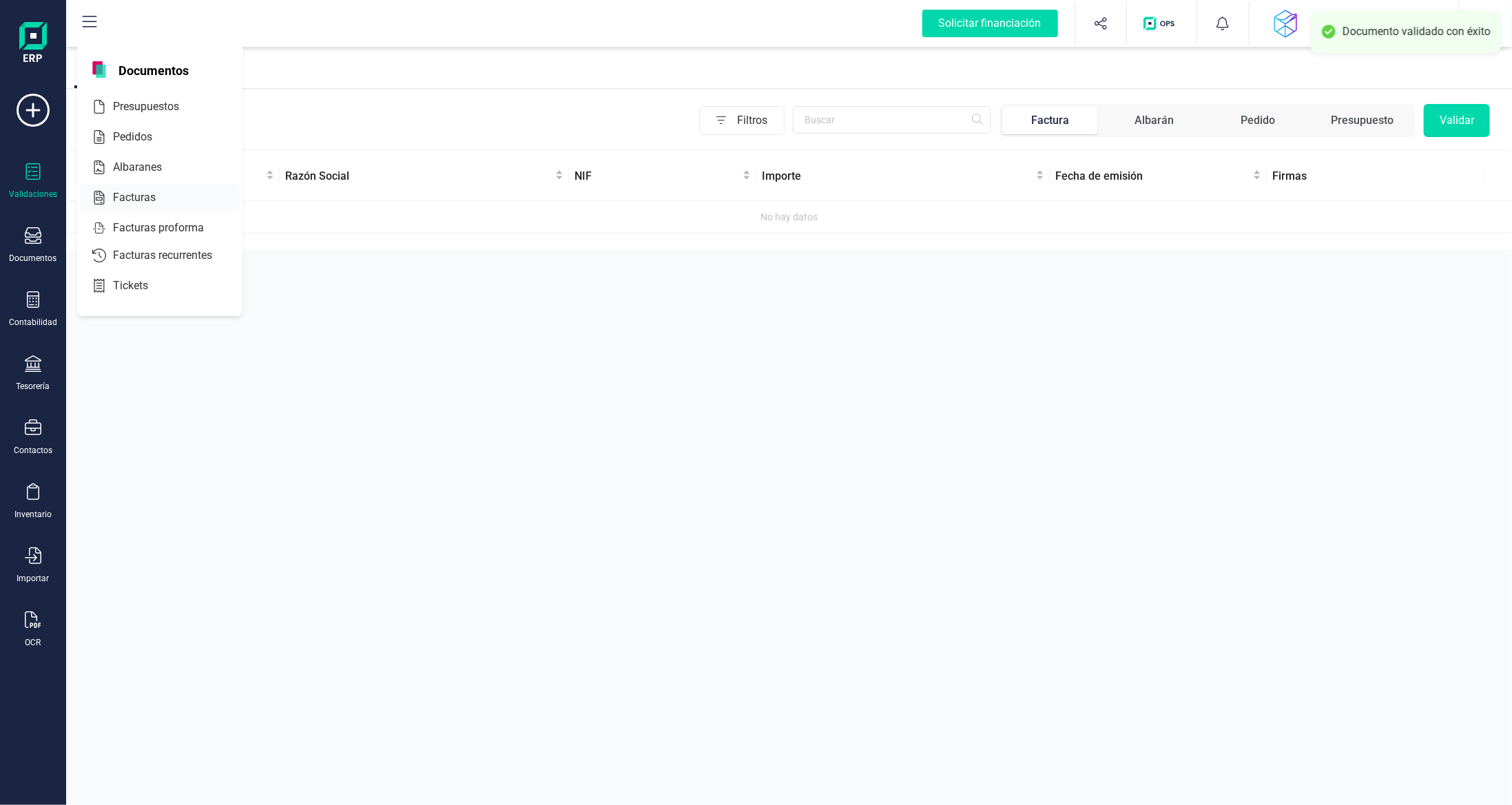
click at [135, 200] on span "Facturas" at bounding box center [144, 197] width 73 height 17
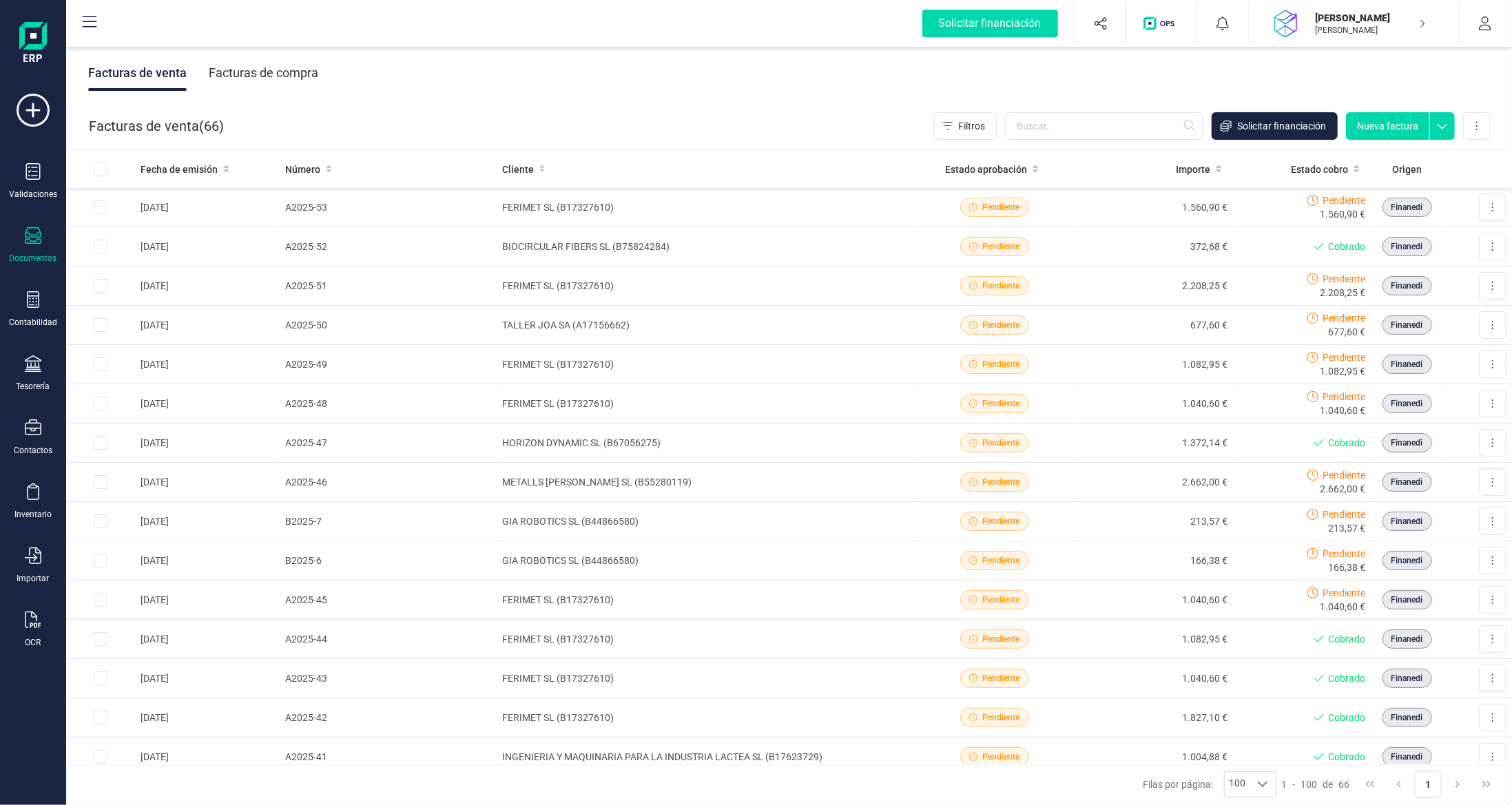
click at [266, 76] on div "Facturas de compra" at bounding box center [263, 72] width 109 height 36
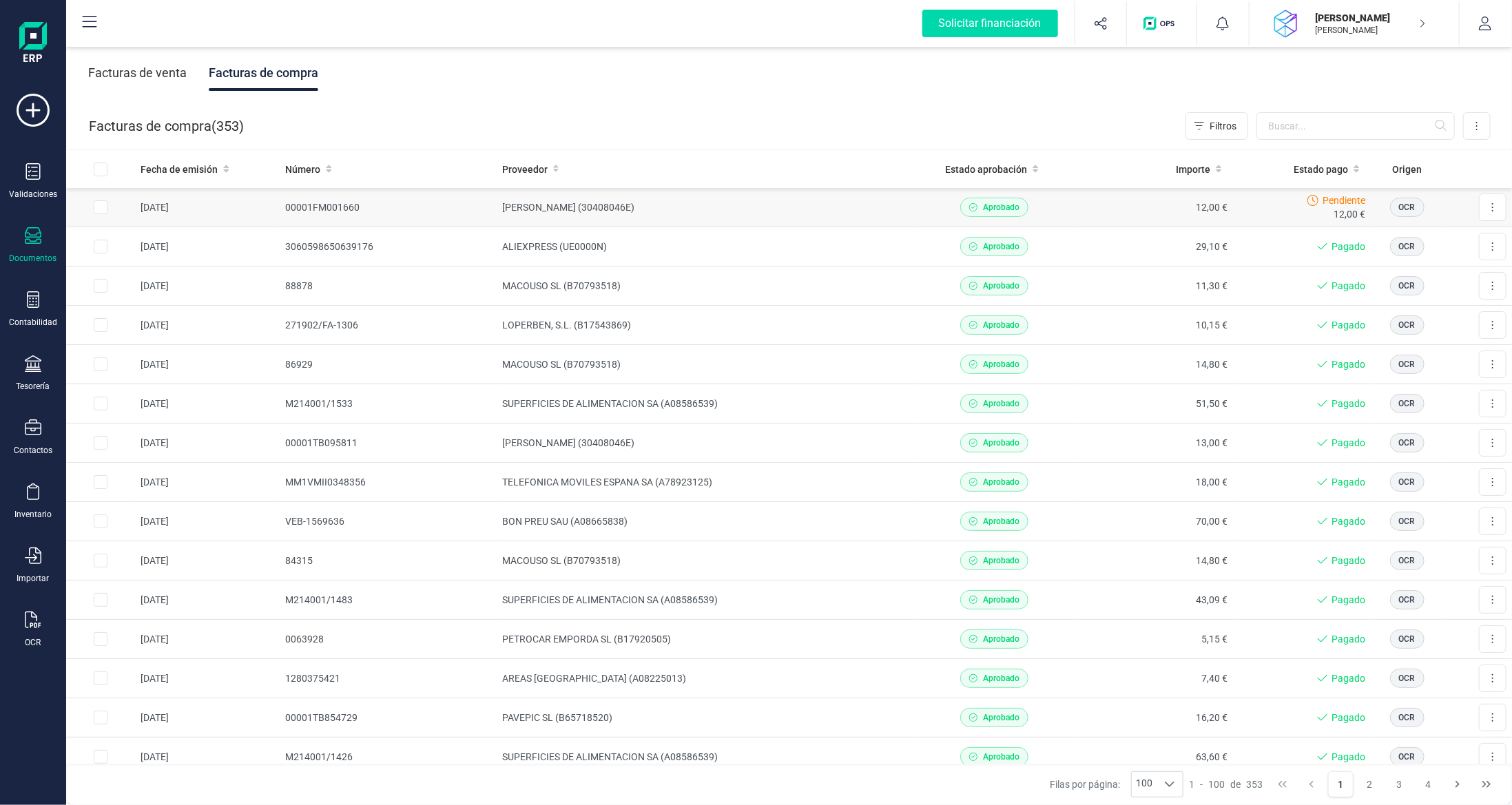
click at [738, 194] on td "[PERSON_NAME] (30408046E)" at bounding box center [706, 207] width 418 height 39
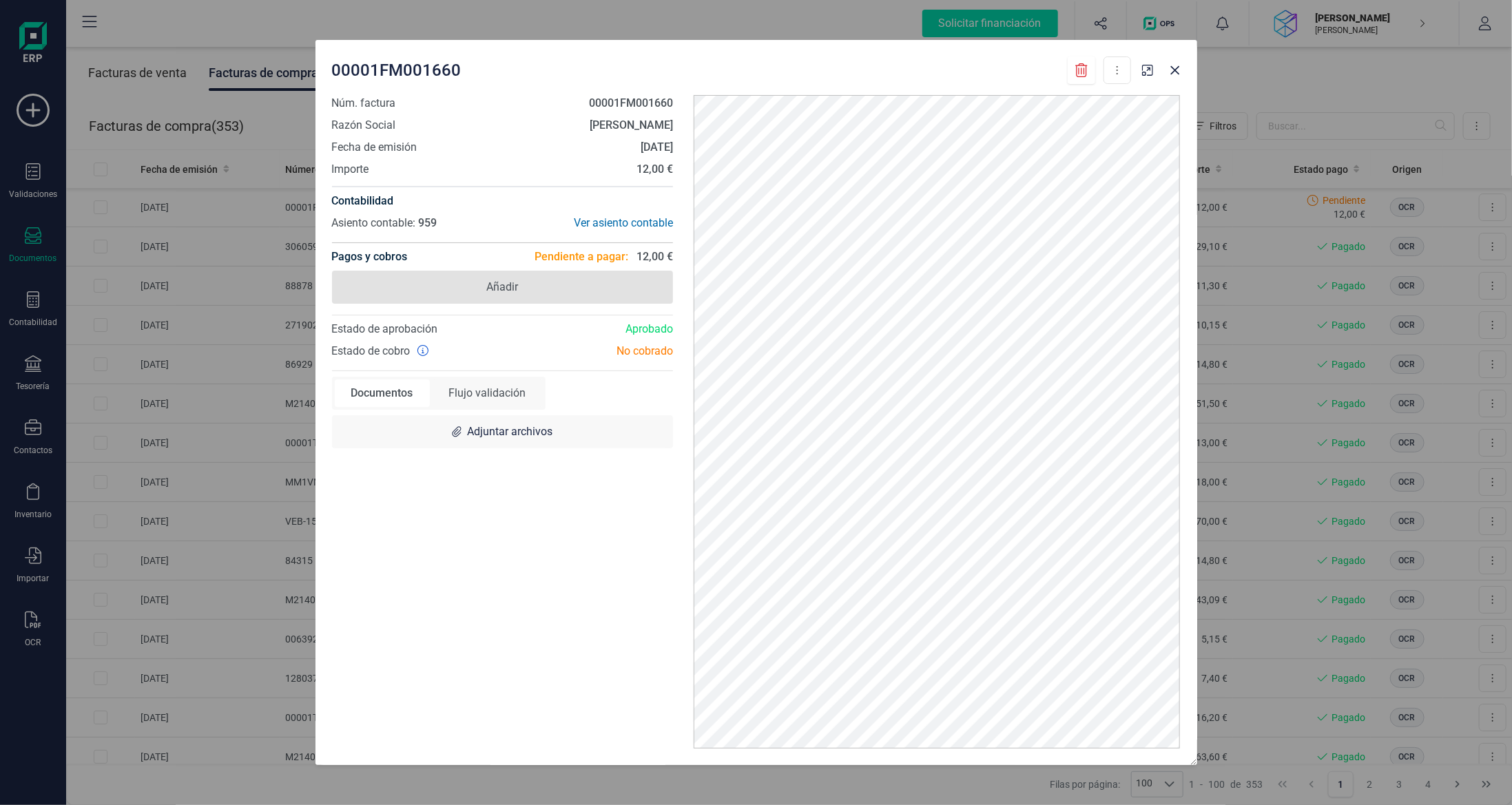
click at [544, 287] on span "Añadir" at bounding box center [502, 287] width 342 height 33
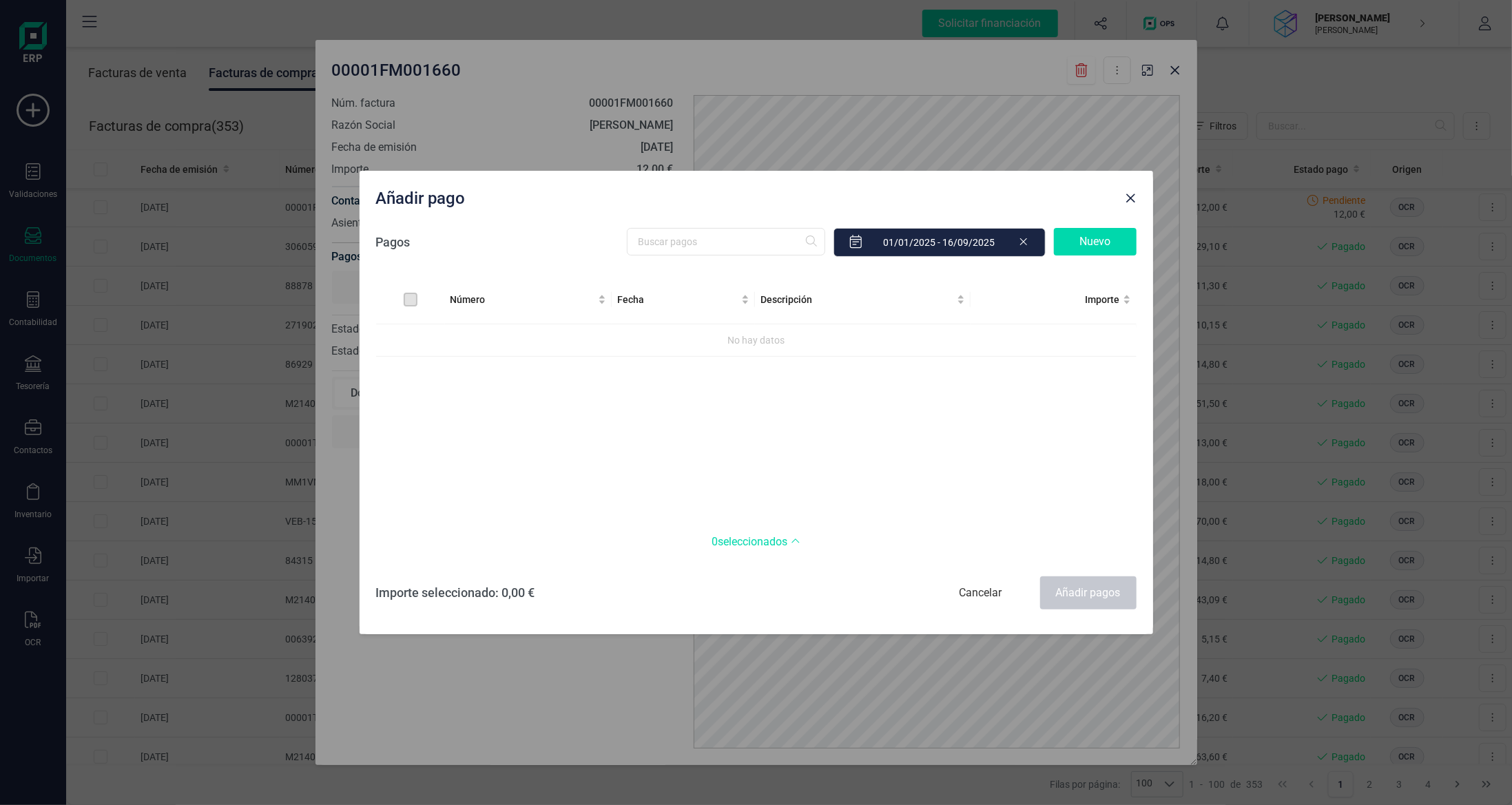
click at [1103, 242] on div "Nuevo" at bounding box center [1094, 242] width 83 height 28
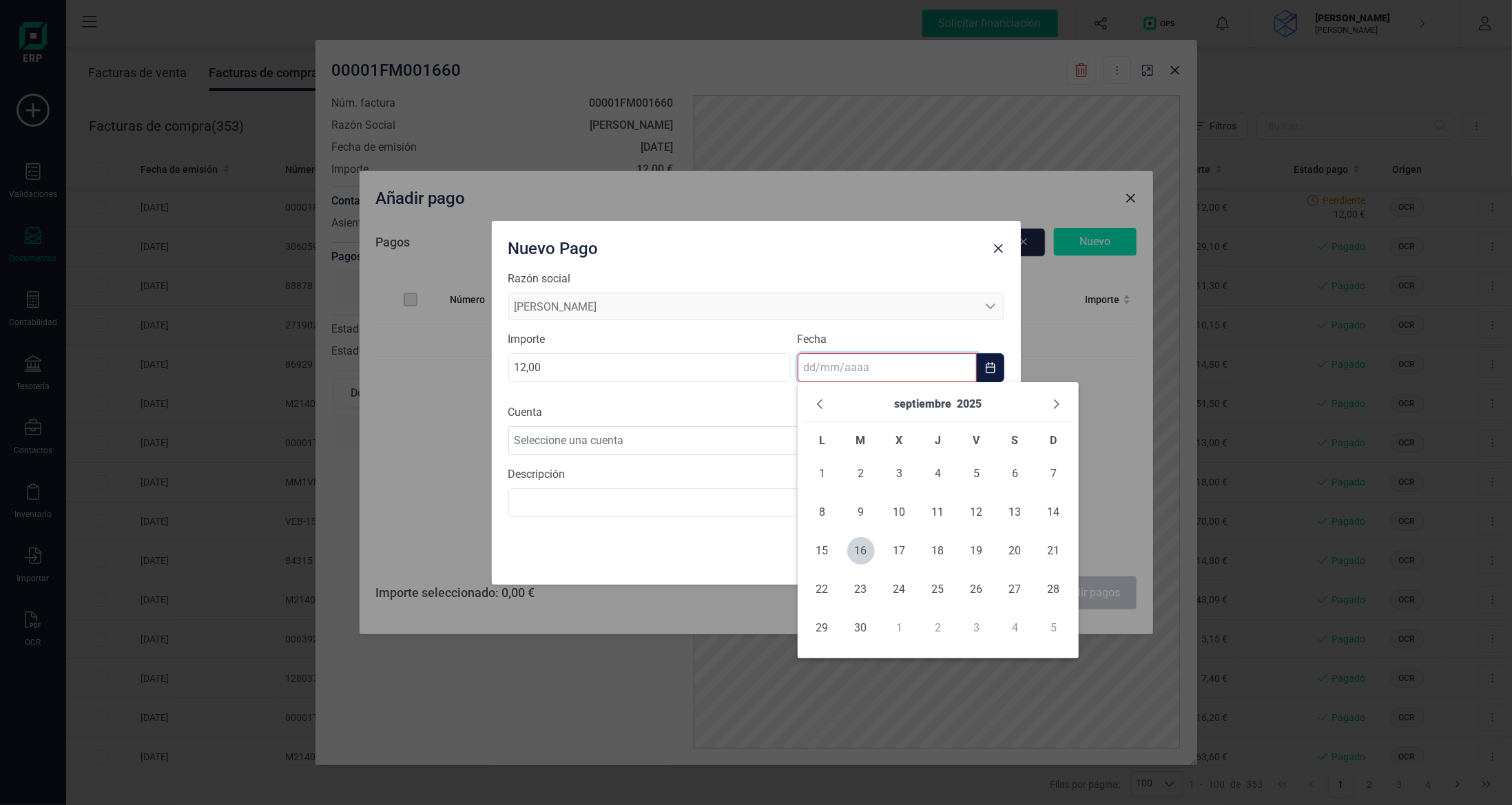
click at [902, 373] on input "text" at bounding box center [887, 368] width 179 height 29
click at [865, 552] on span "16" at bounding box center [861, 551] width 28 height 28
type input "[DATE]"
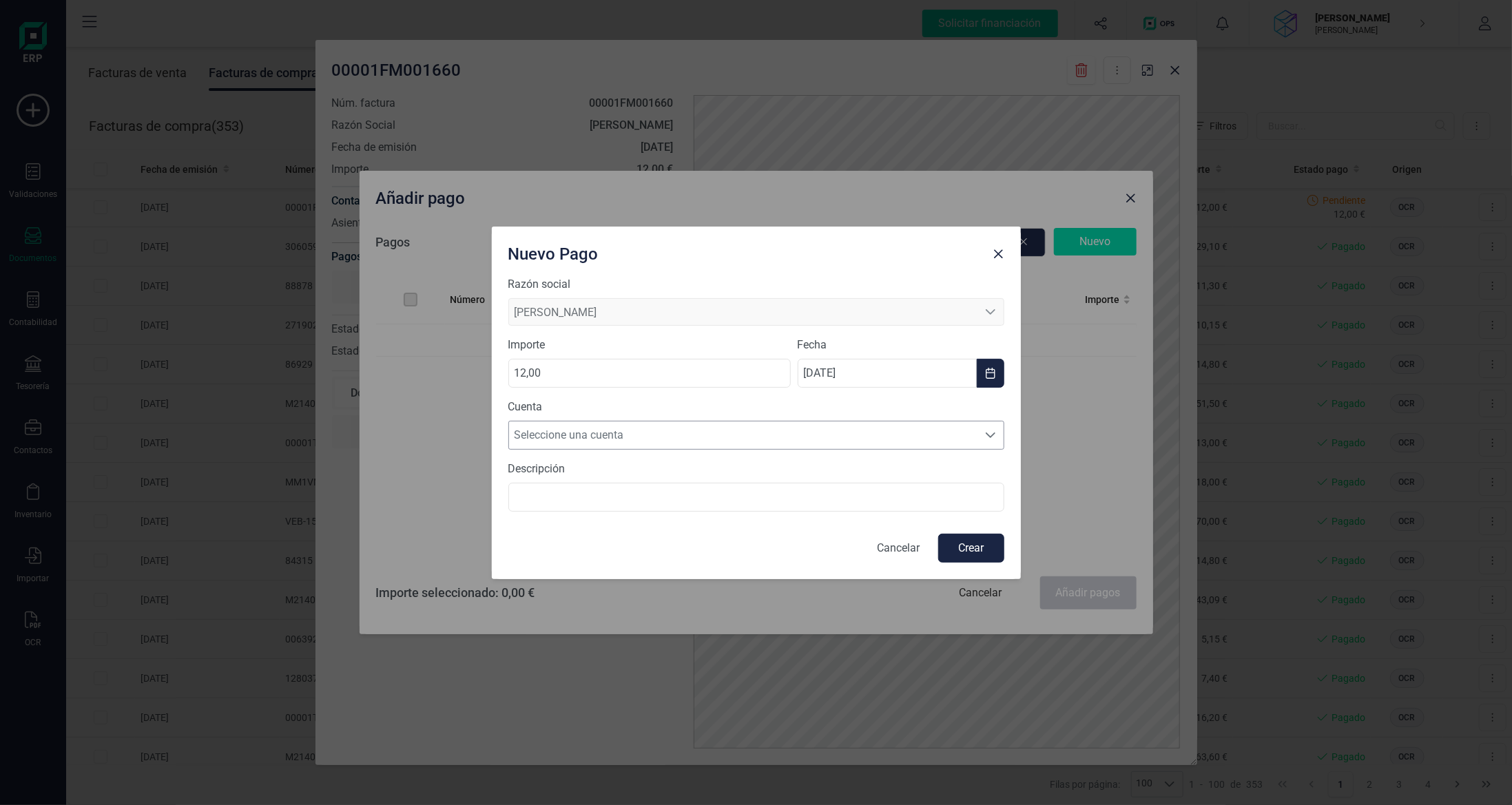
click at [791, 422] on span "Seleccione una cuenta" at bounding box center [743, 436] width 468 height 28
click at [770, 464] on li "[FINANCIAL_ID]" at bounding box center [756, 468] width 496 height 28
click at [970, 542] on button "Crear" at bounding box center [971, 547] width 66 height 29
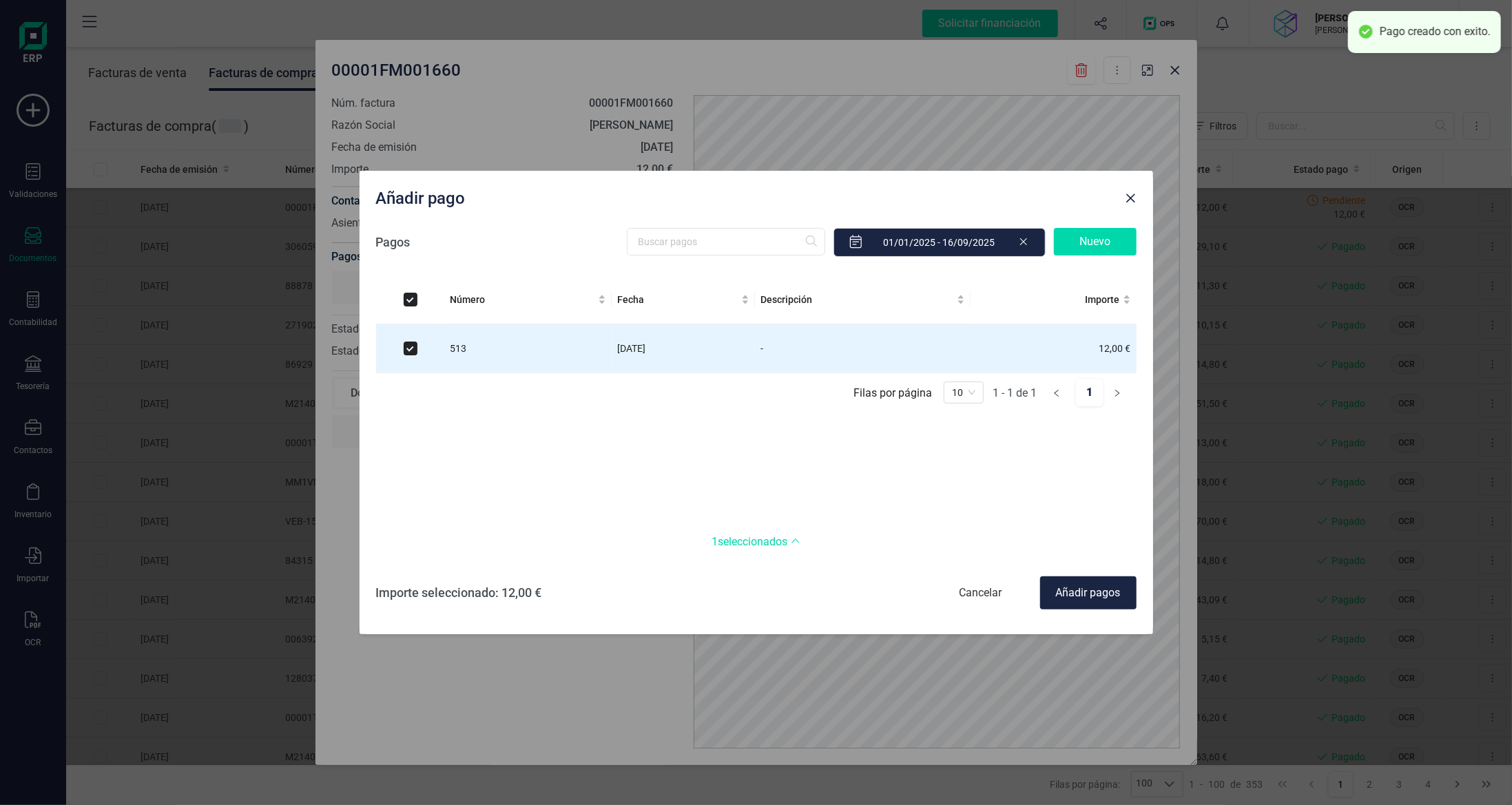
checkbox input "true"
click at [1103, 592] on div "Añadir pagos" at bounding box center [1088, 593] width 96 height 33
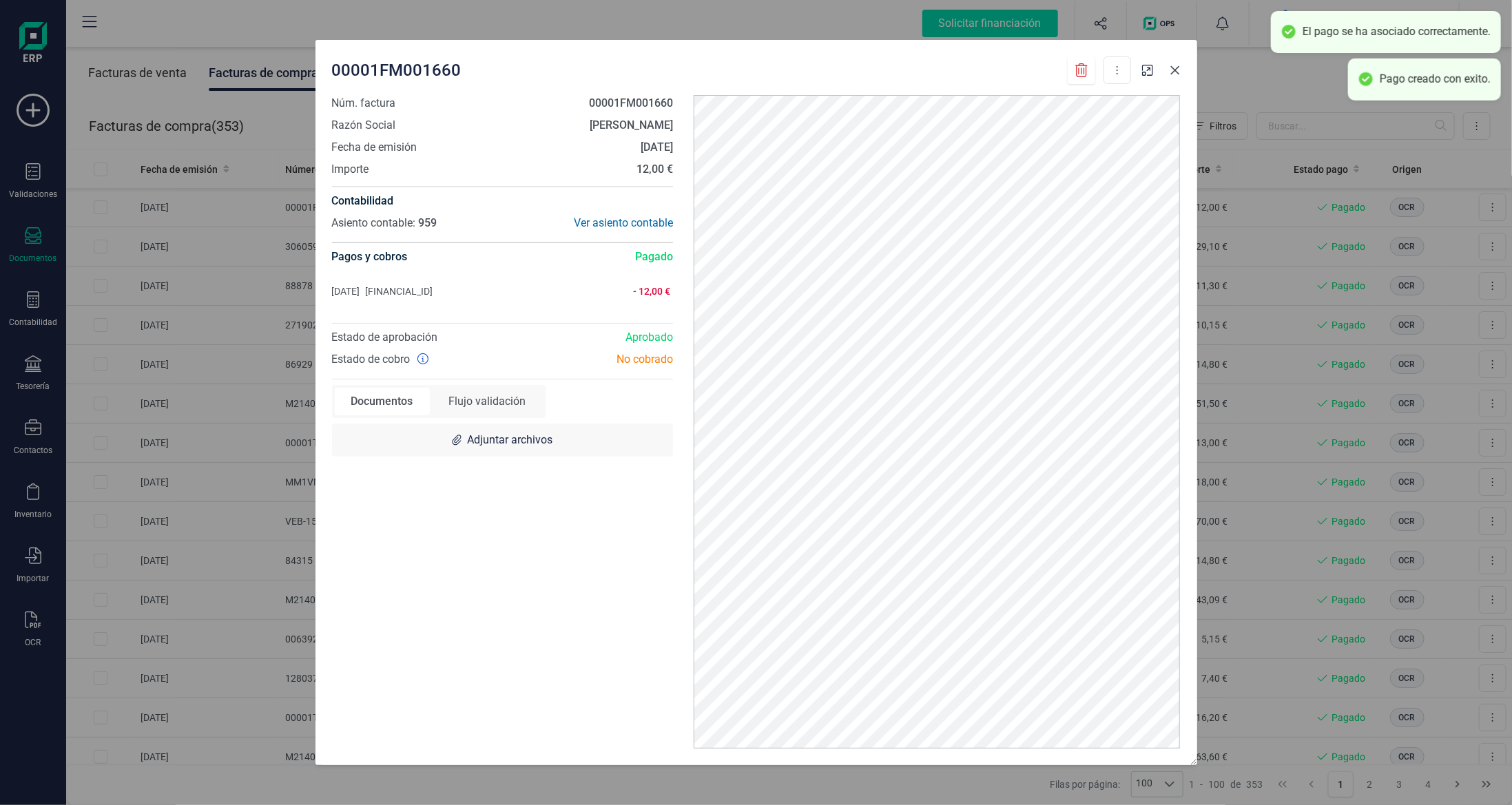
click at [1177, 67] on icon "button" at bounding box center [1175, 70] width 11 height 11
